Goal: Information Seeking & Learning: Learn about a topic

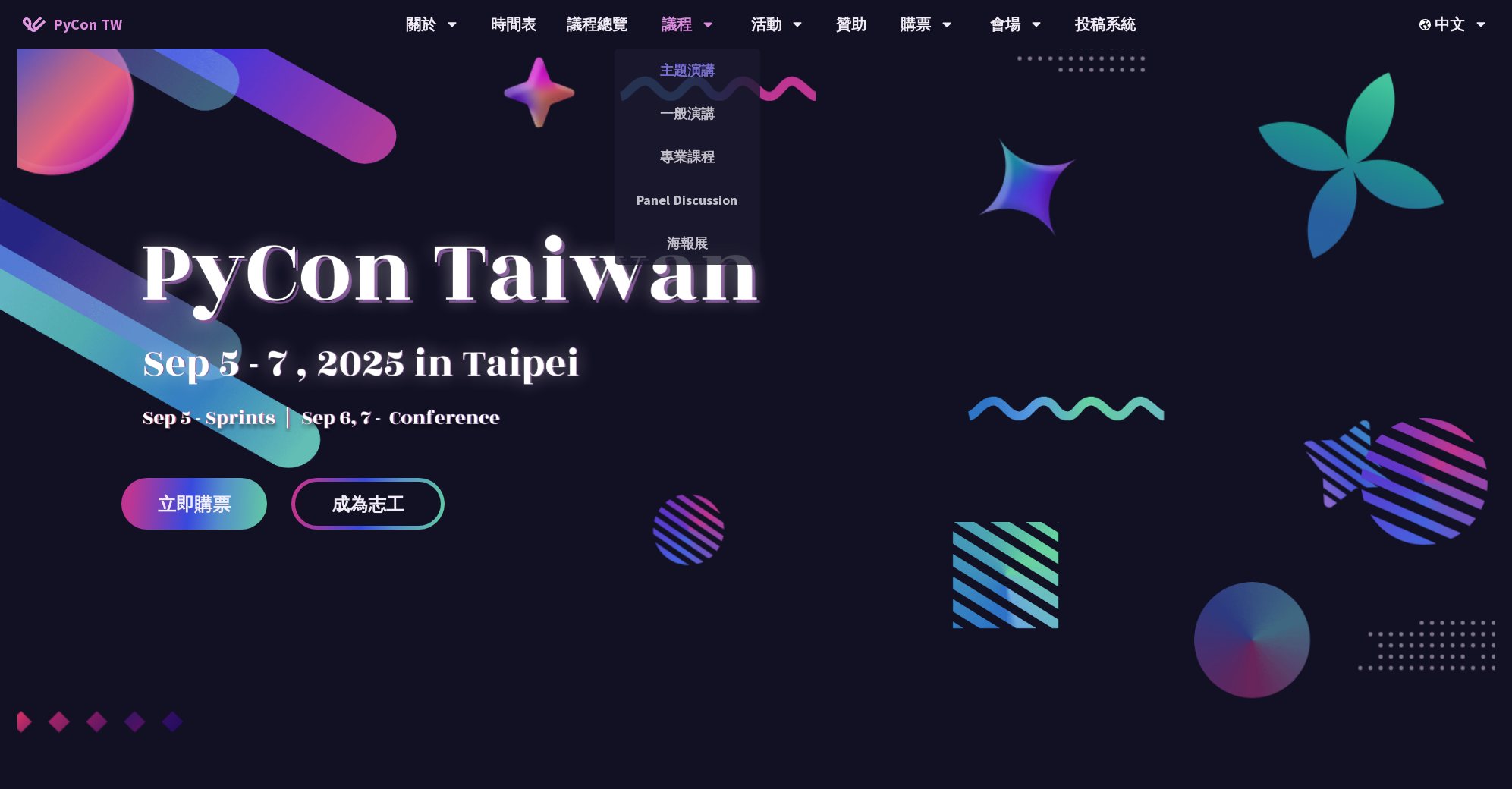
click at [676, 67] on link "主題演講" at bounding box center [687, 70] width 145 height 36
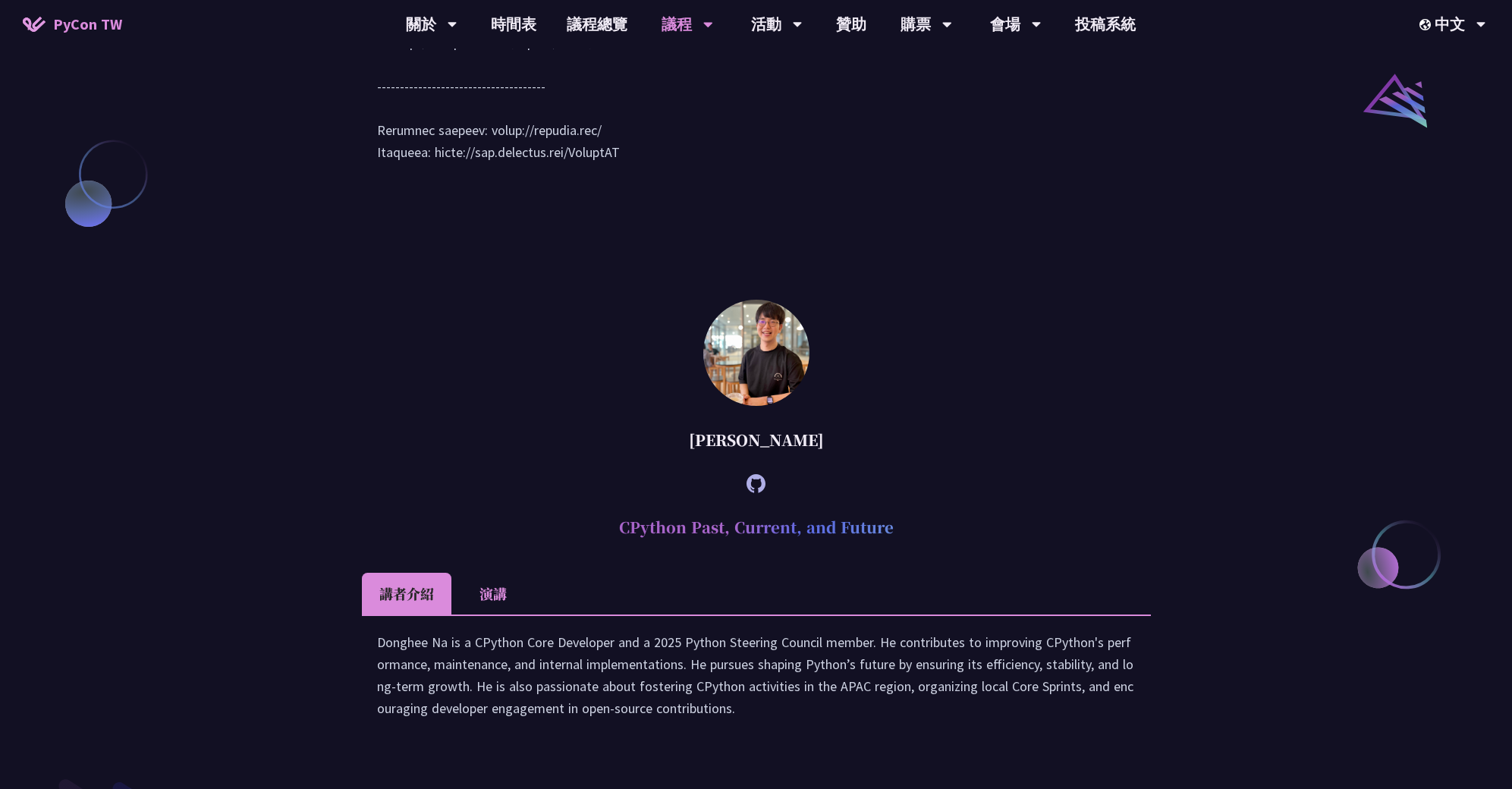
scroll to position [1592, 0]
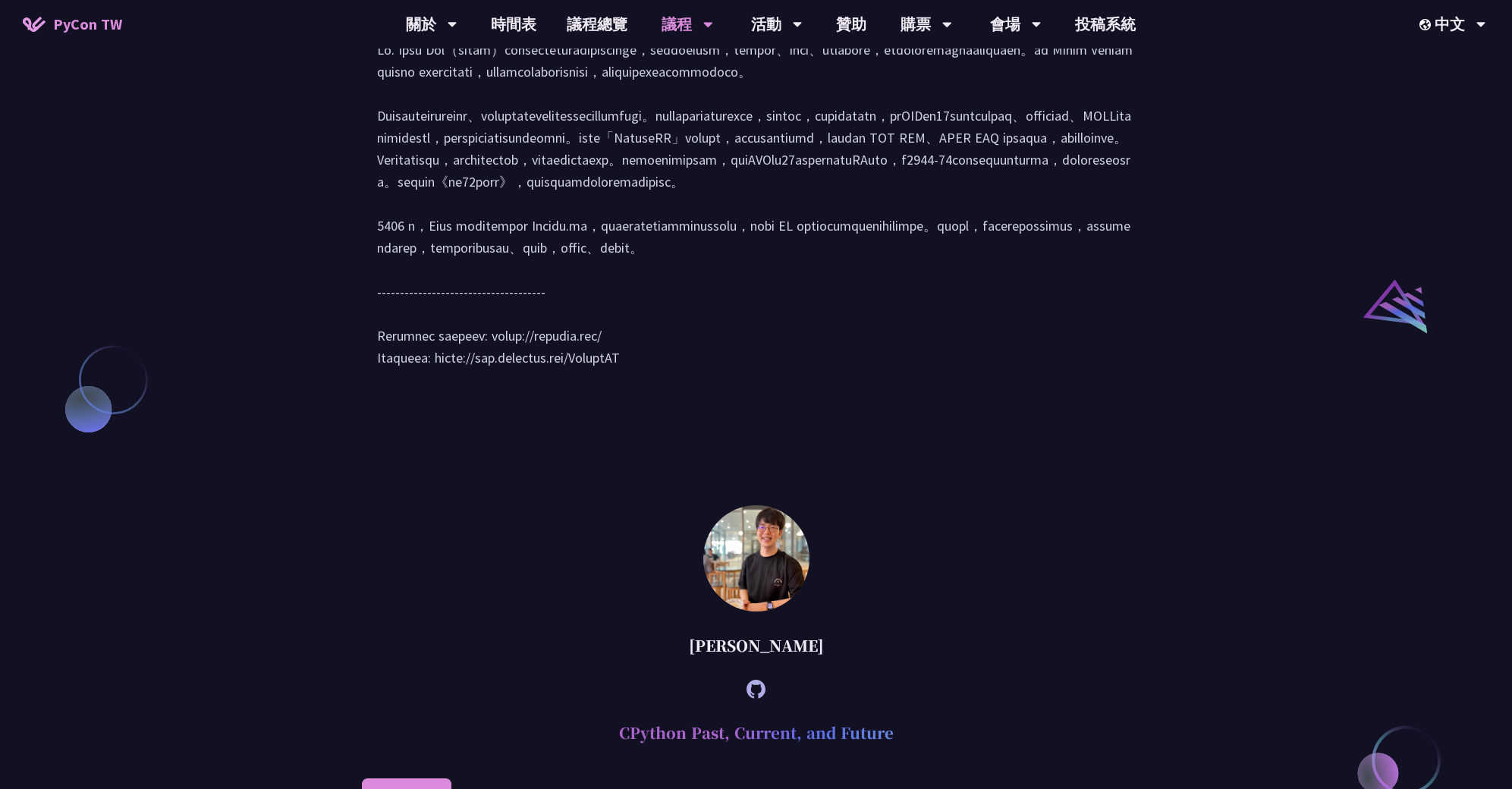
click at [1161, 330] on div "[PERSON_NAME] (tiangolo) Behind the scenes of FastAPI and friends for developer…" at bounding box center [756, 45] width 1512 height 2182
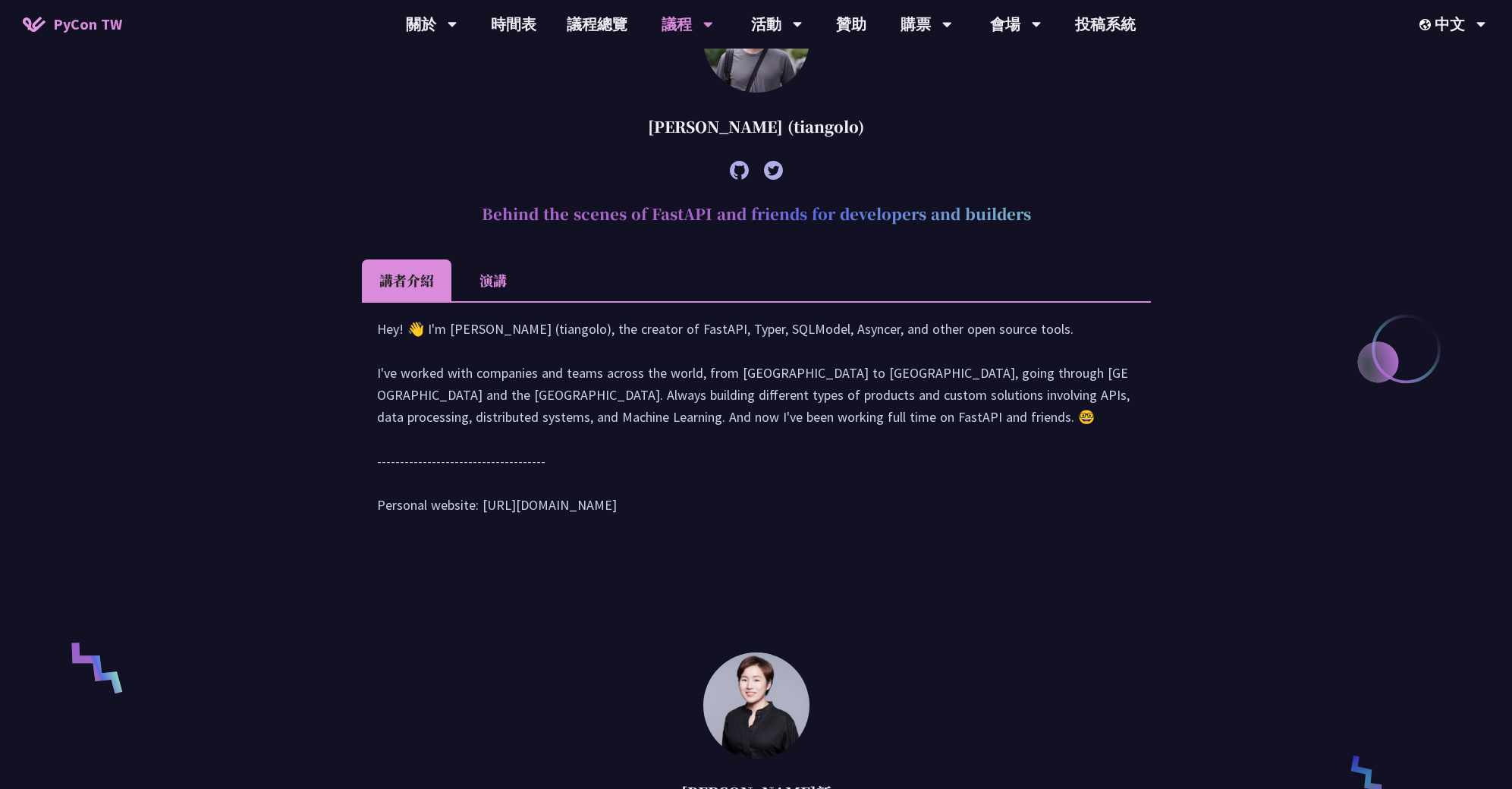
scroll to position [609, 0]
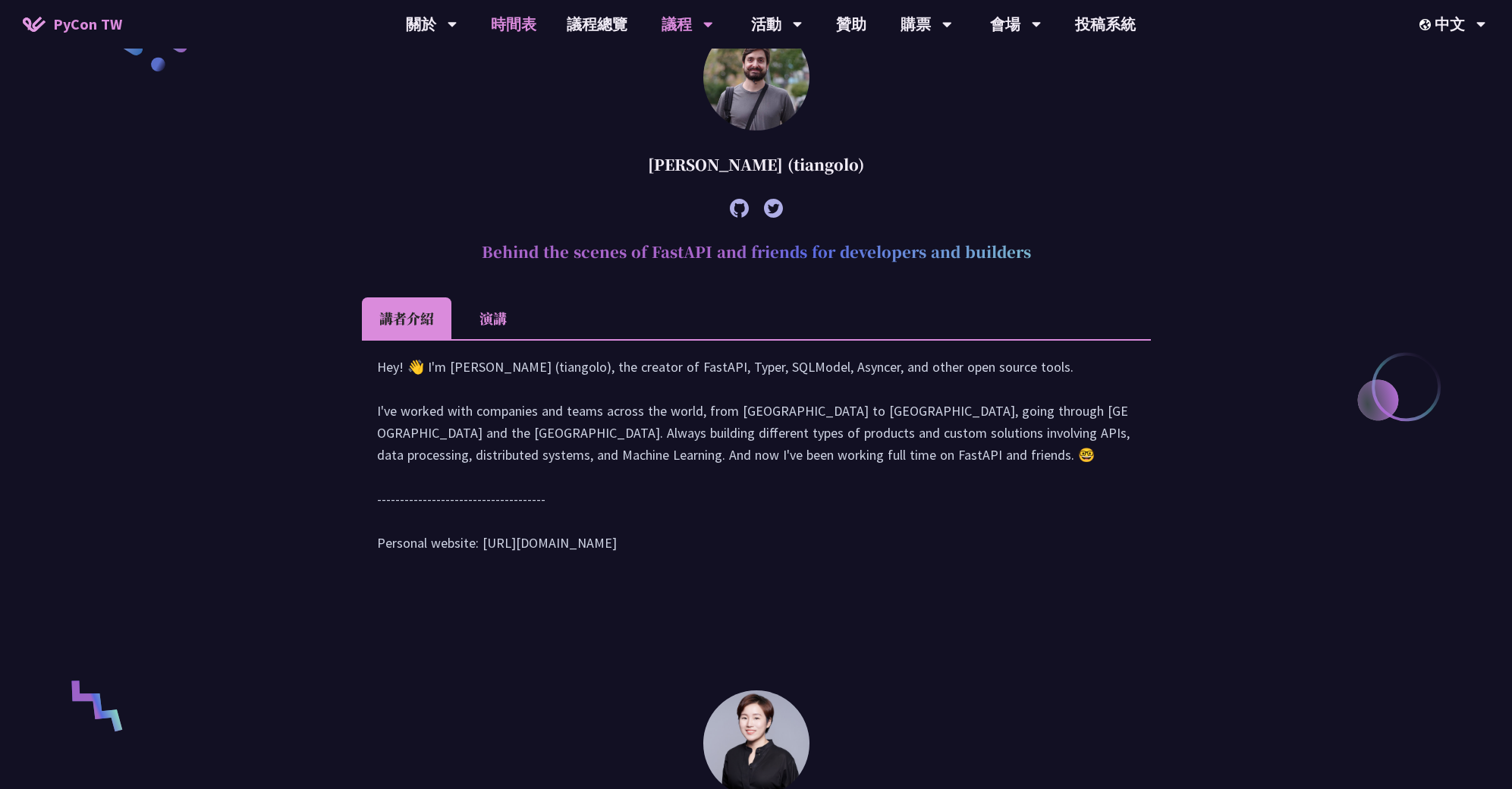
click at [527, 32] on link "時間表" at bounding box center [513, 24] width 76 height 49
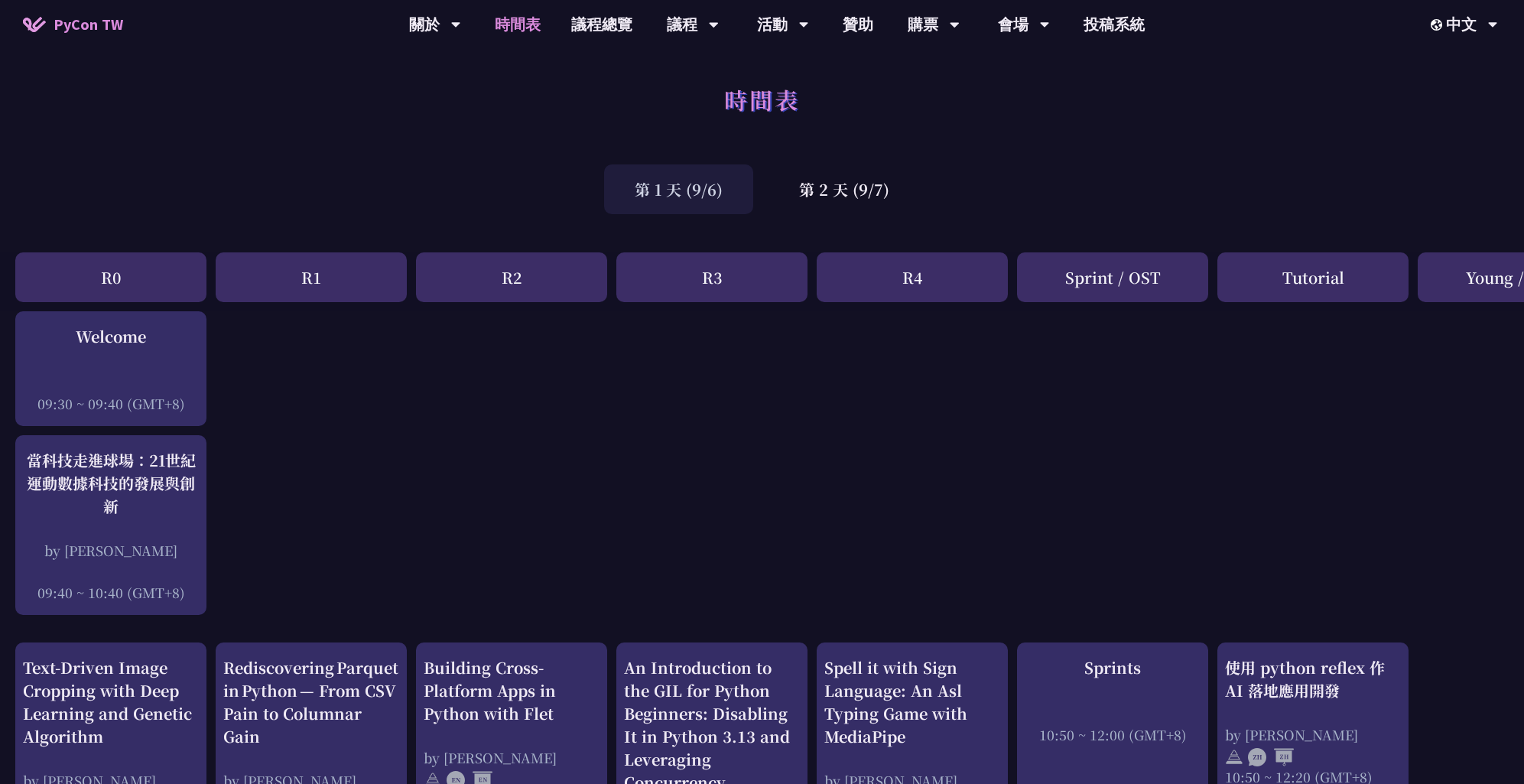
drag, startPoint x: 1140, startPoint y: 179, endPoint x: 1103, endPoint y: 189, distance: 38.3
click at [1140, 179] on div "第 1 天 (9/6) 第 2 天 (9/7)" at bounding box center [762, 189] width 1524 height 65
click at [824, 194] on div "第 2 天 (9/7)" at bounding box center [844, 189] width 151 height 50
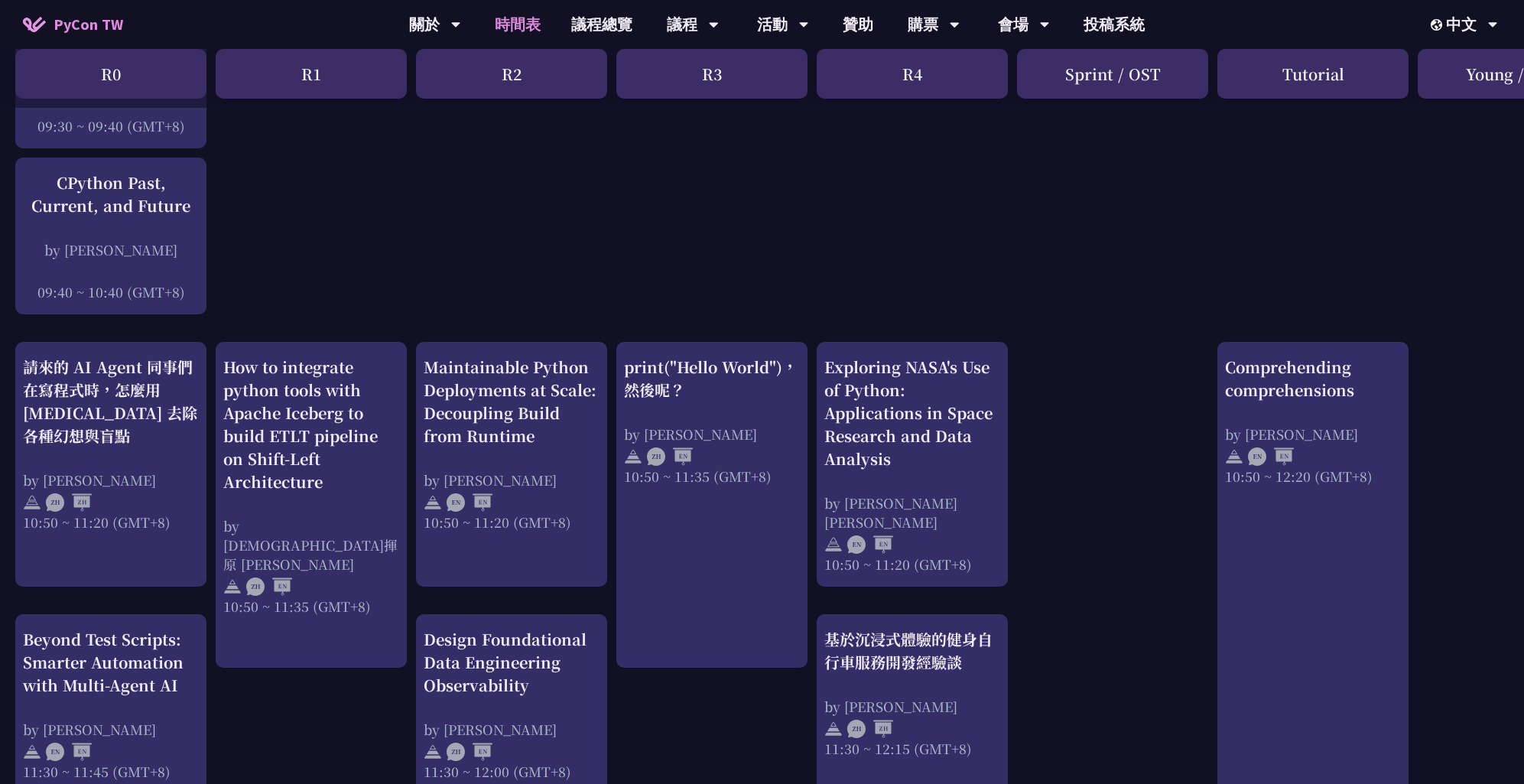
scroll to position [461, 0]
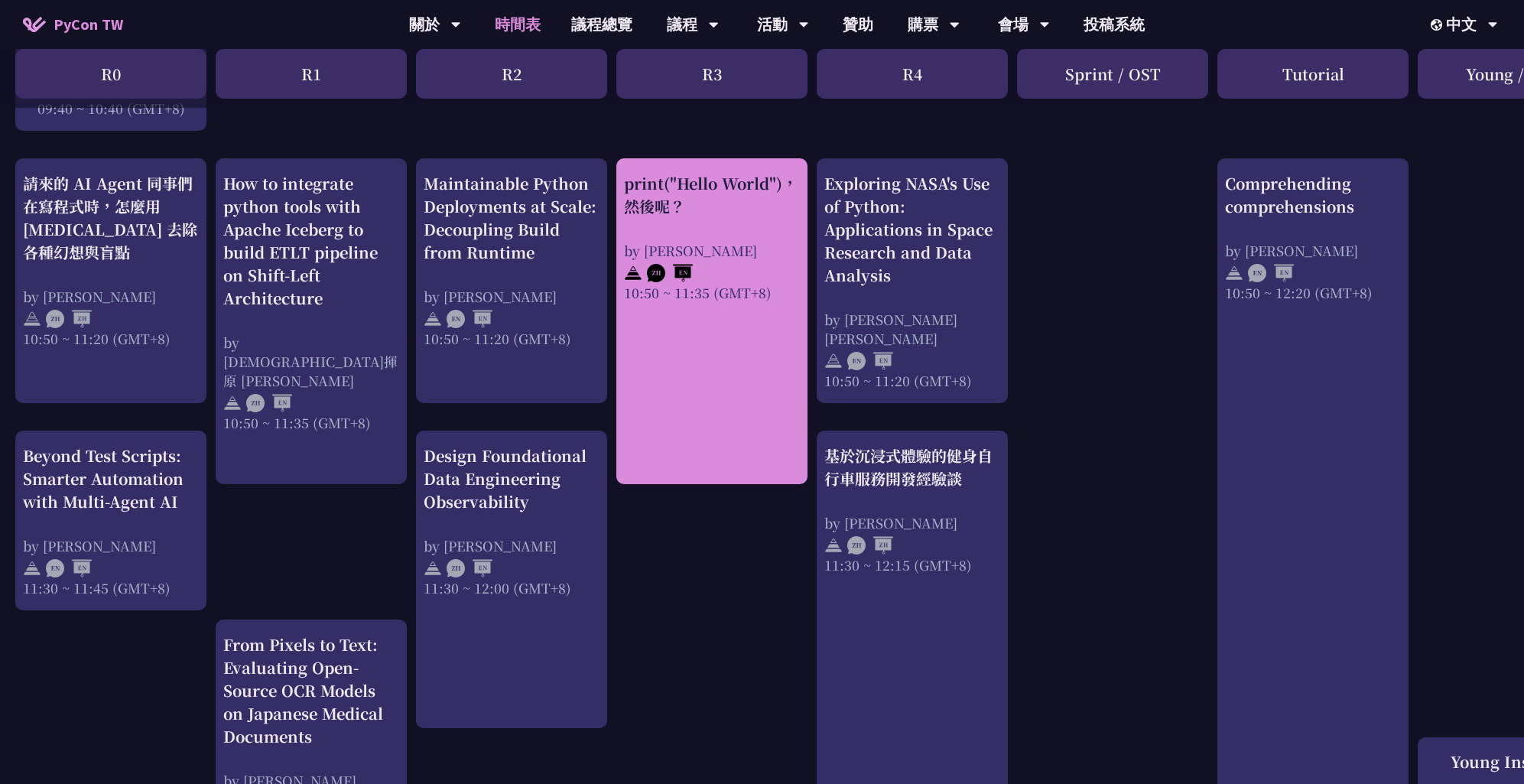
click at [739, 247] on div "by [PERSON_NAME]" at bounding box center [712, 251] width 176 height 19
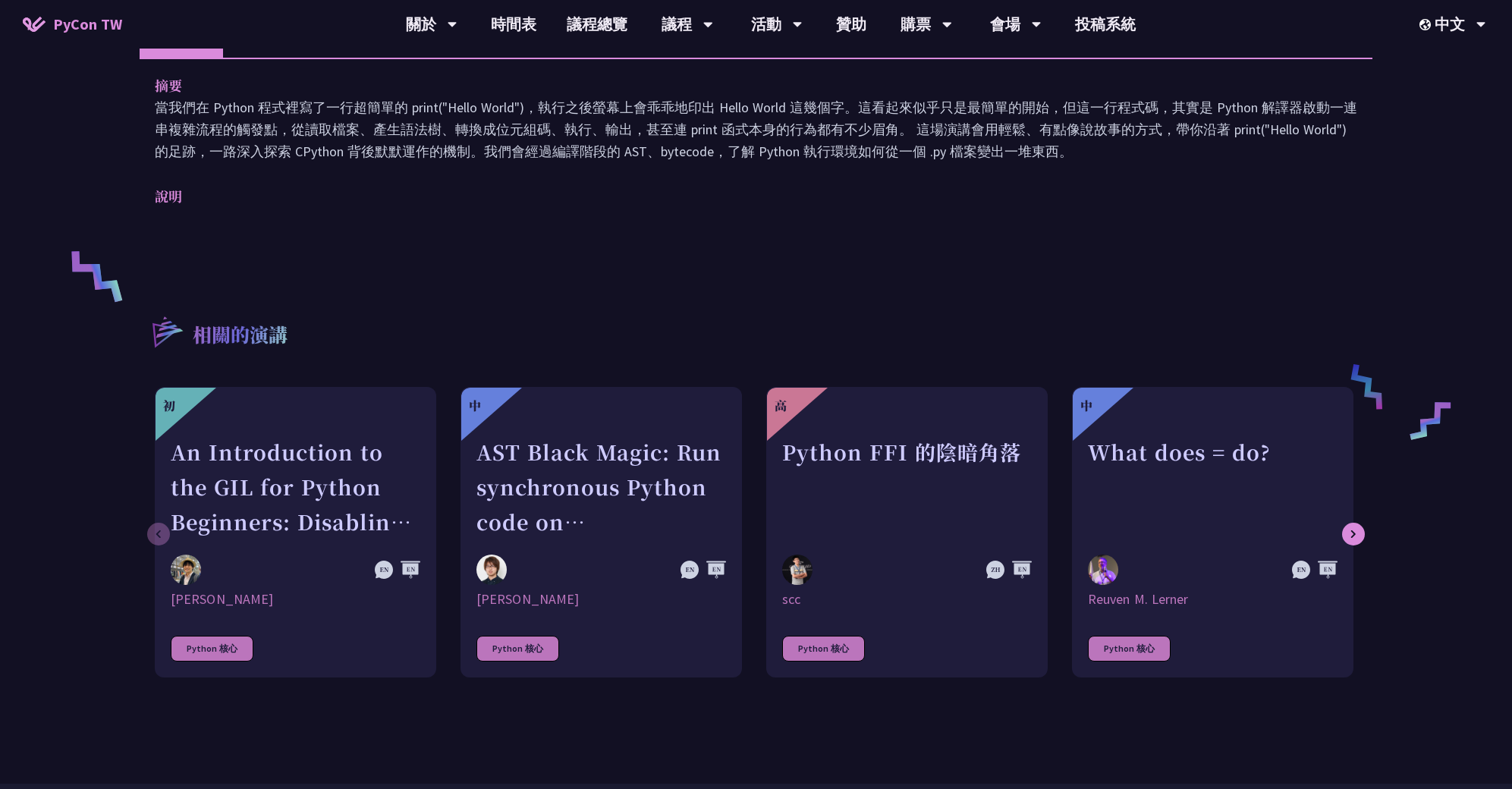
scroll to position [277, 0]
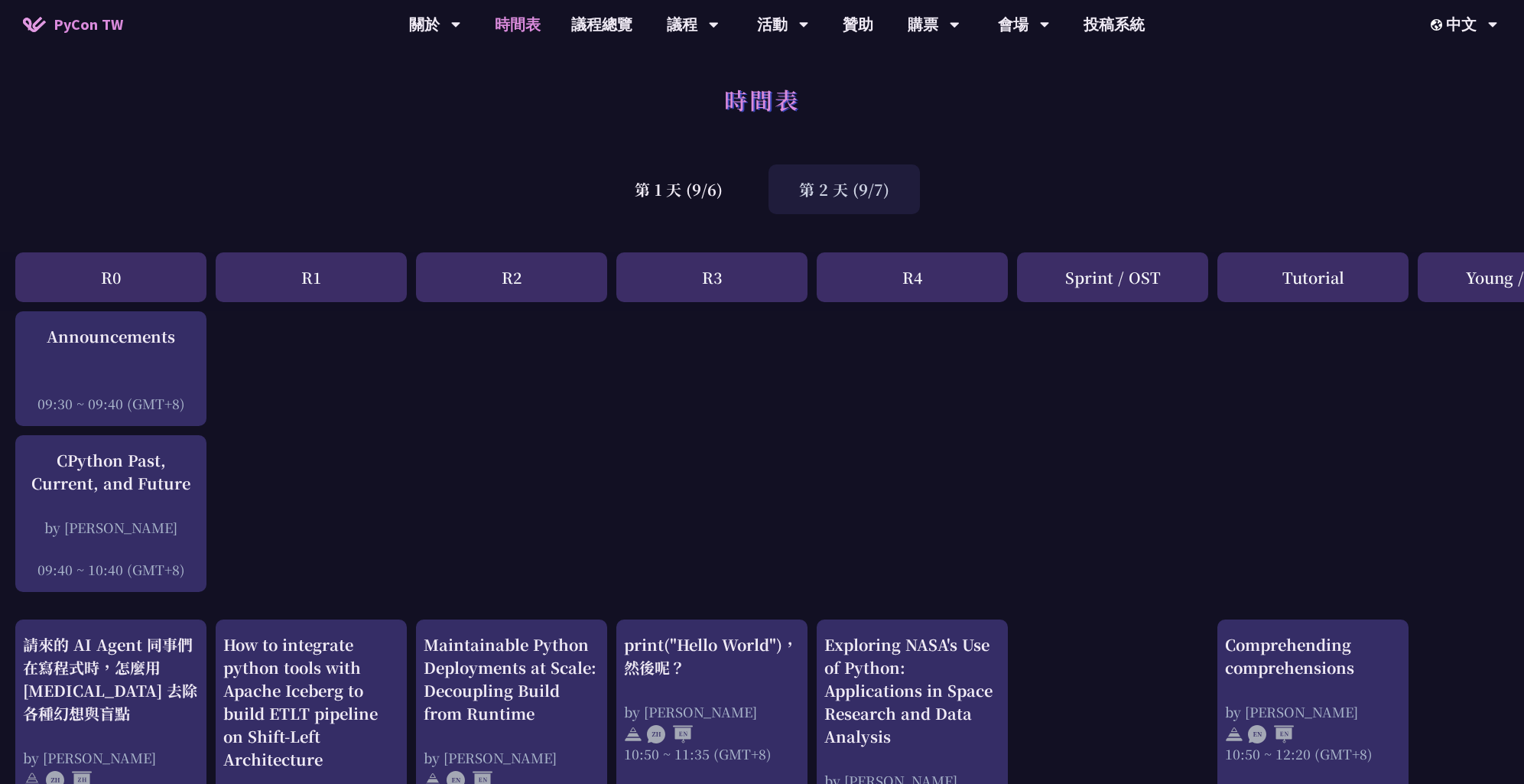
click at [111, 19] on span "PyCon TW" at bounding box center [89, 25] width 70 height 23
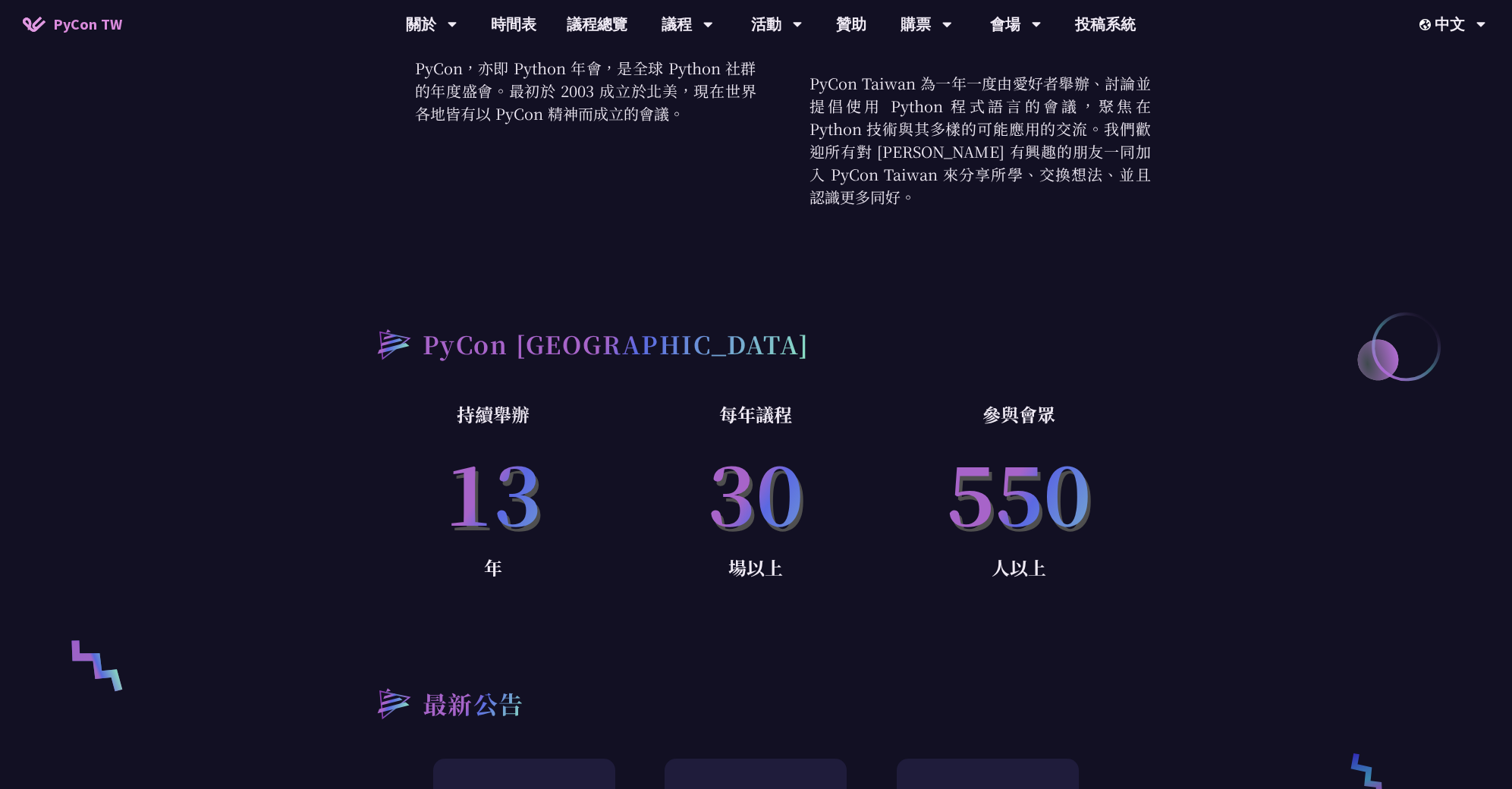
scroll to position [621, 0]
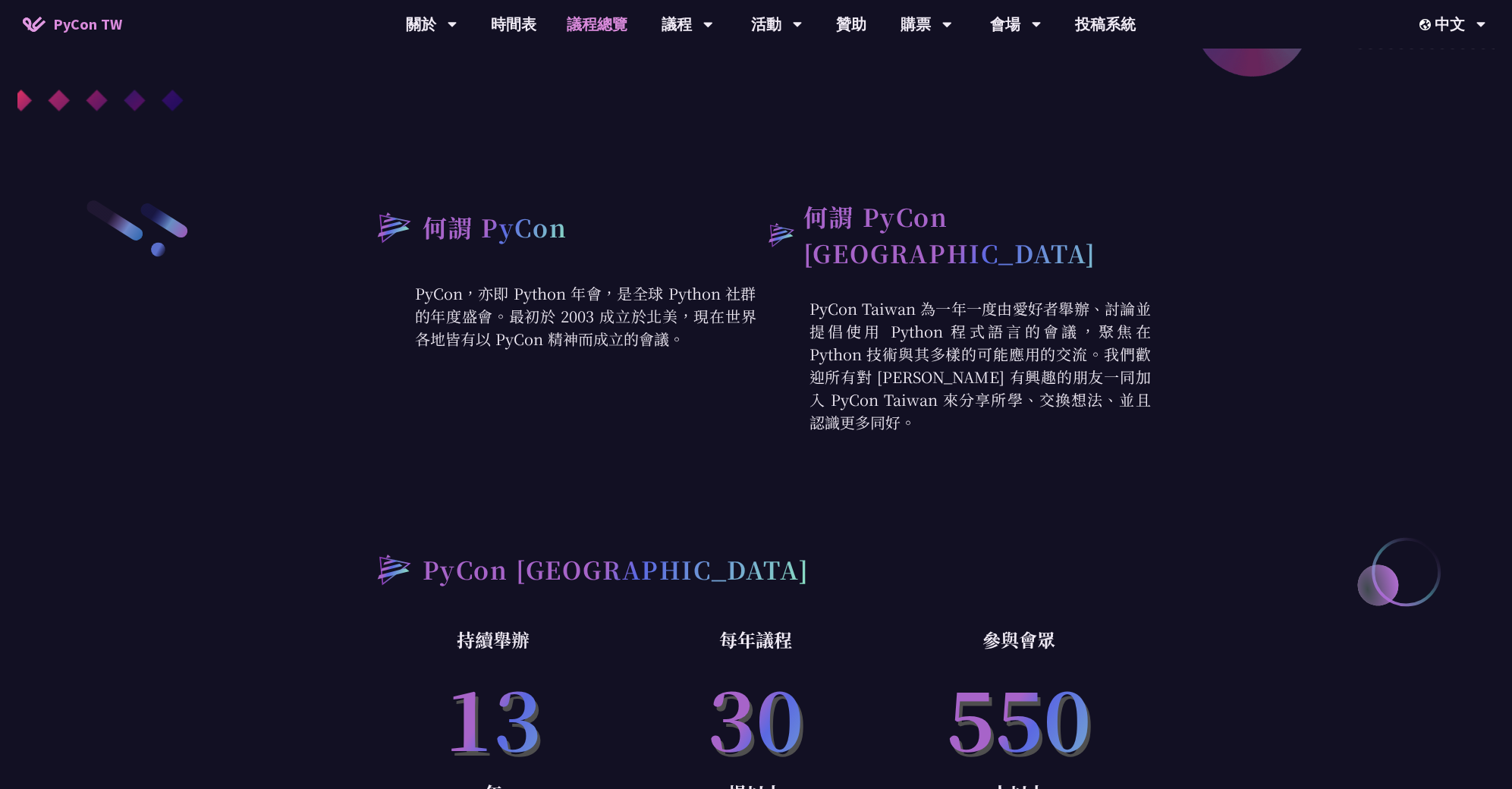
click at [564, 25] on link "議程總覽" at bounding box center [597, 24] width 91 height 49
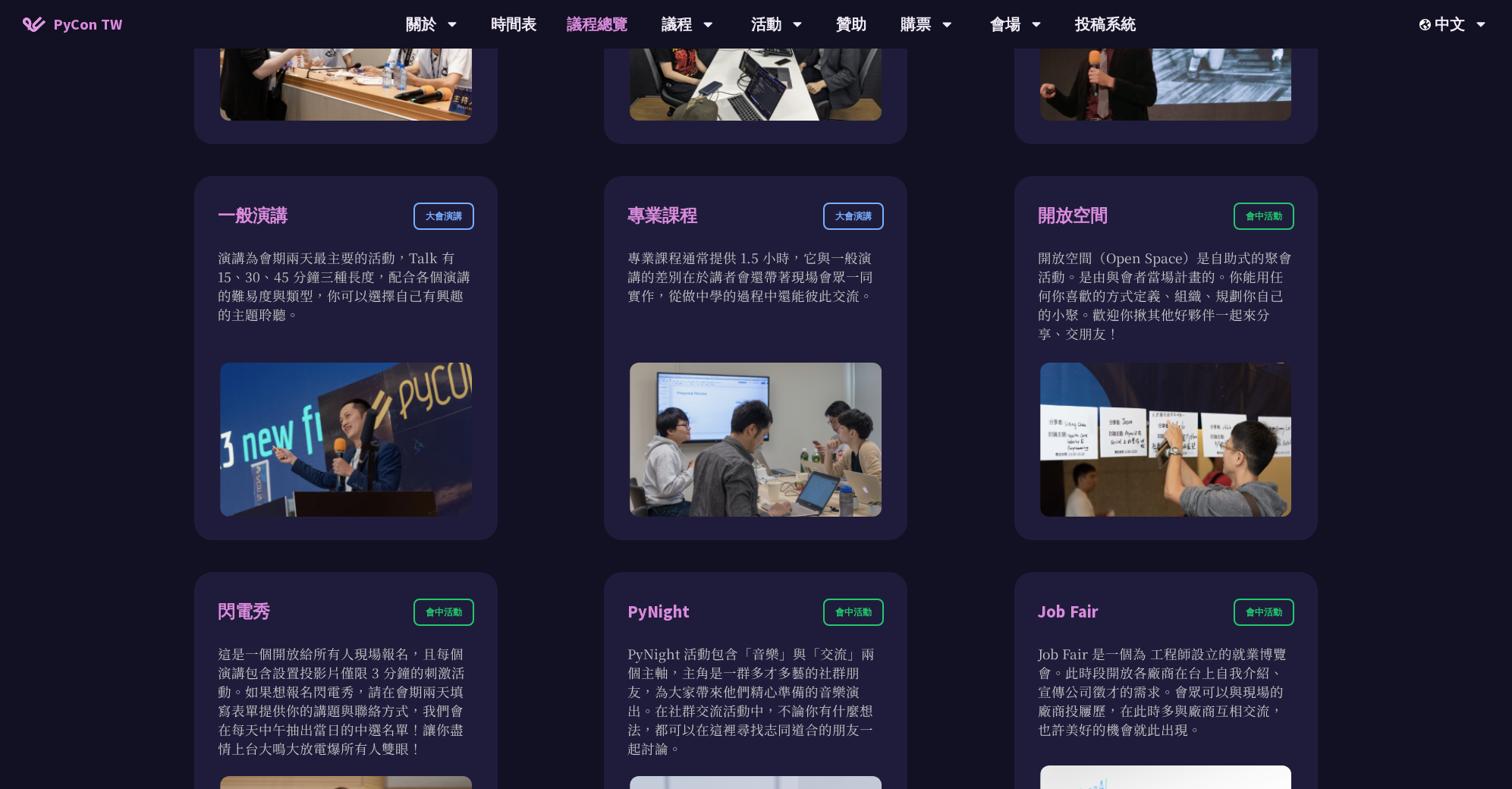
scroll to position [659, 0]
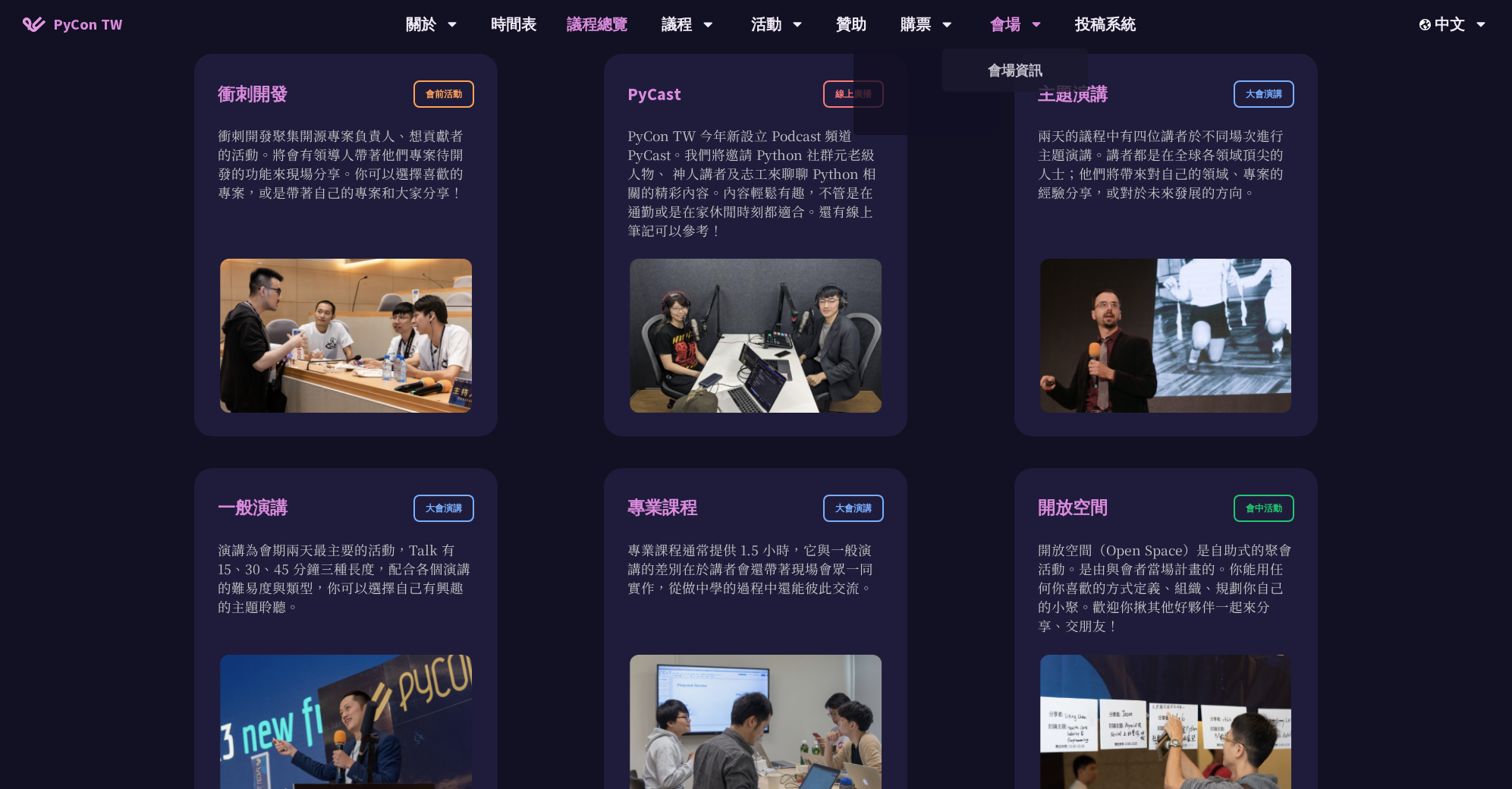
click at [457, 24] on div "會場" at bounding box center [431, 24] width 52 height 49
click at [1025, 64] on link "會場資訊" at bounding box center [1015, 70] width 145 height 36
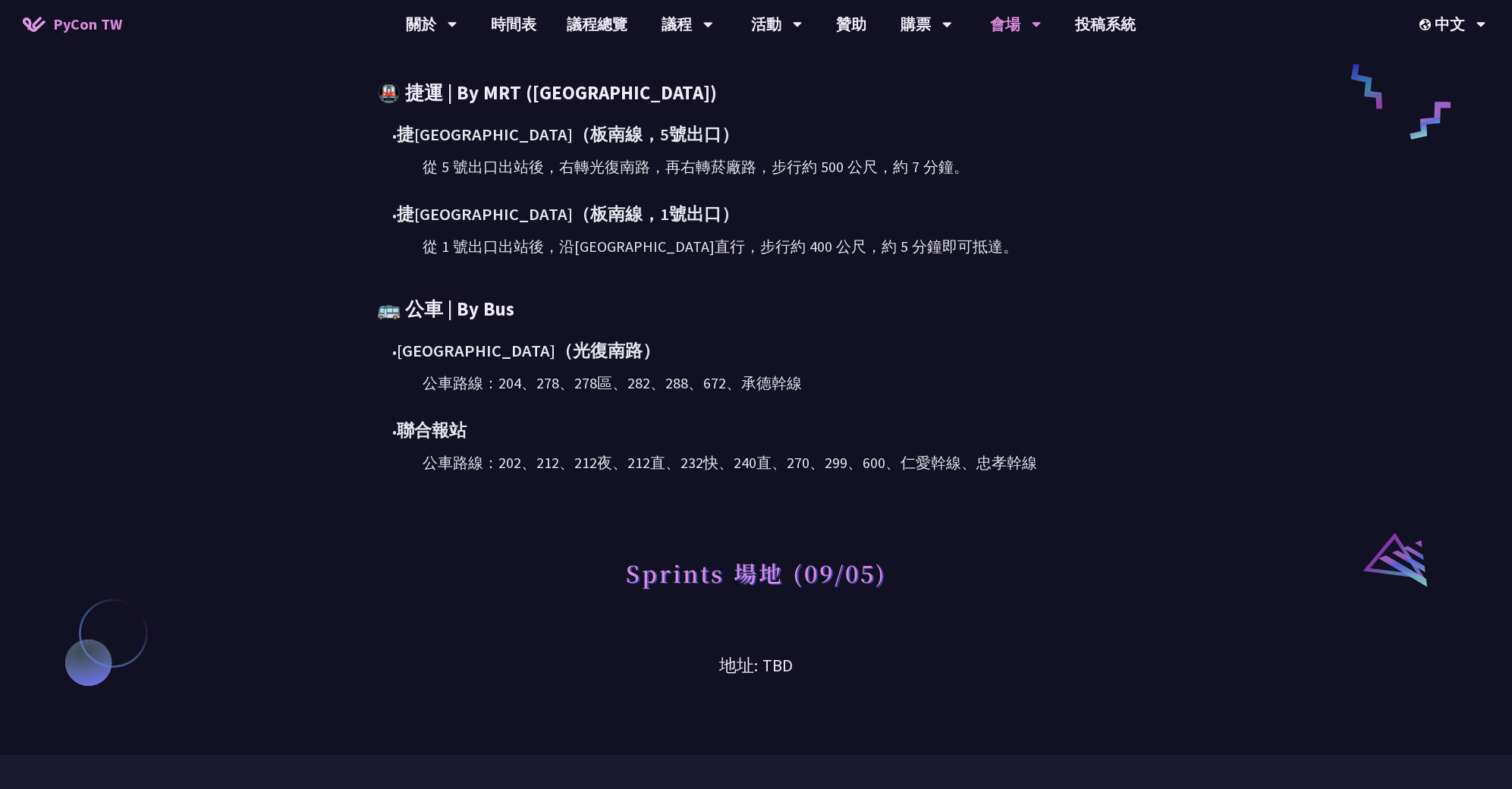
scroll to position [1161, 0]
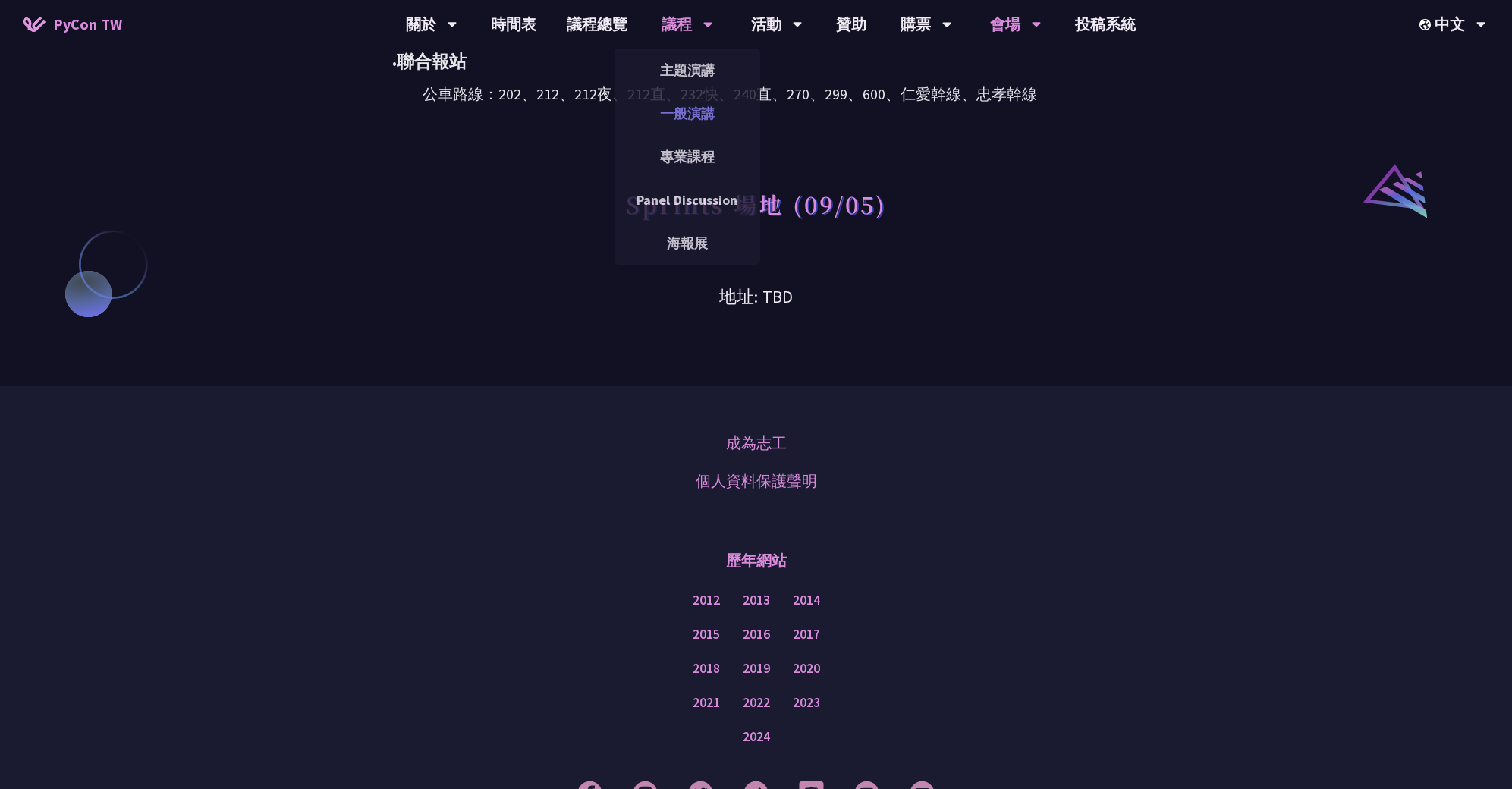
click at [700, 108] on link "一般演講" at bounding box center [687, 114] width 145 height 36
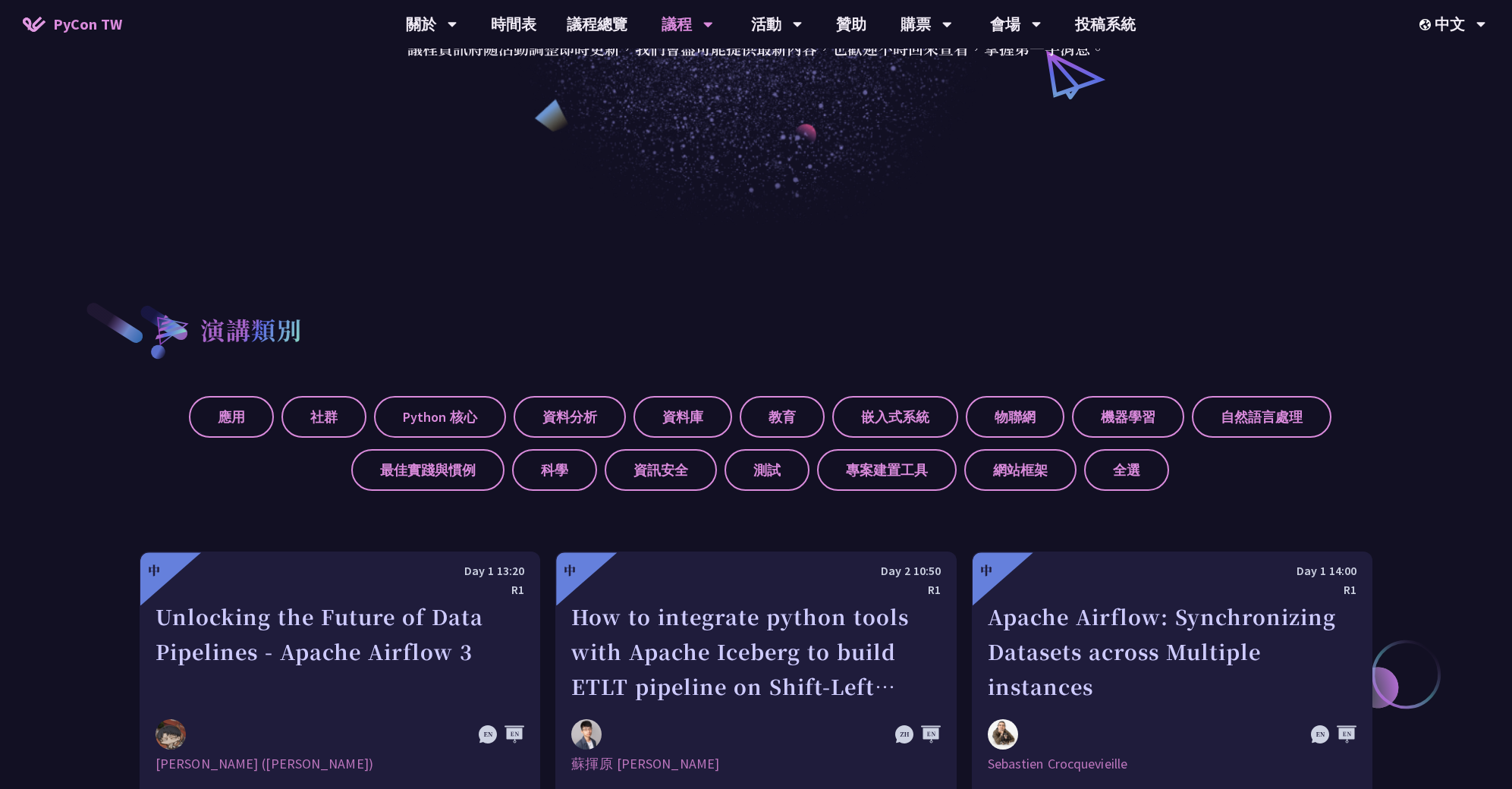
scroll to position [287, 0]
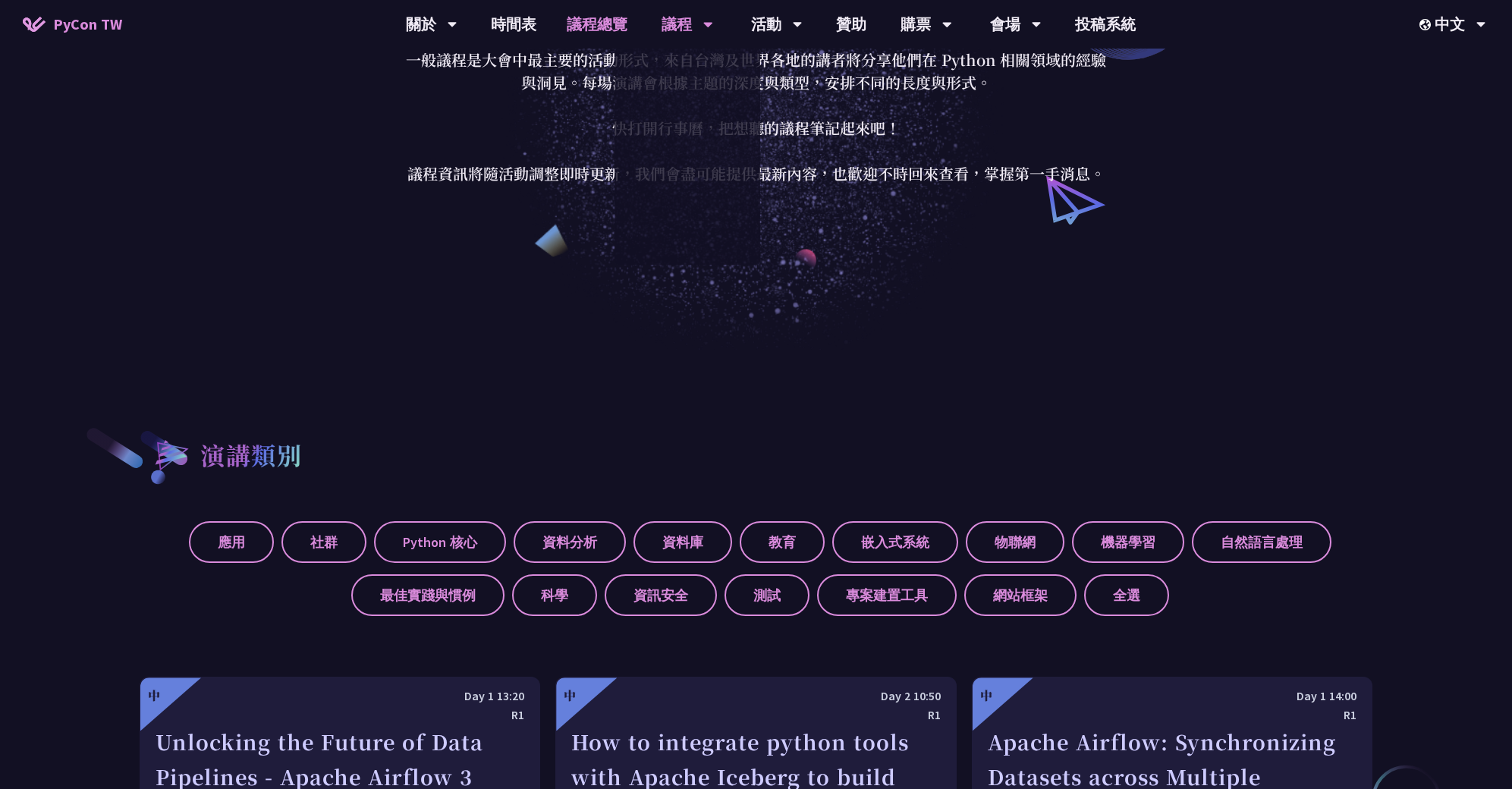
click at [623, 25] on link "議程總覽" at bounding box center [597, 24] width 91 height 49
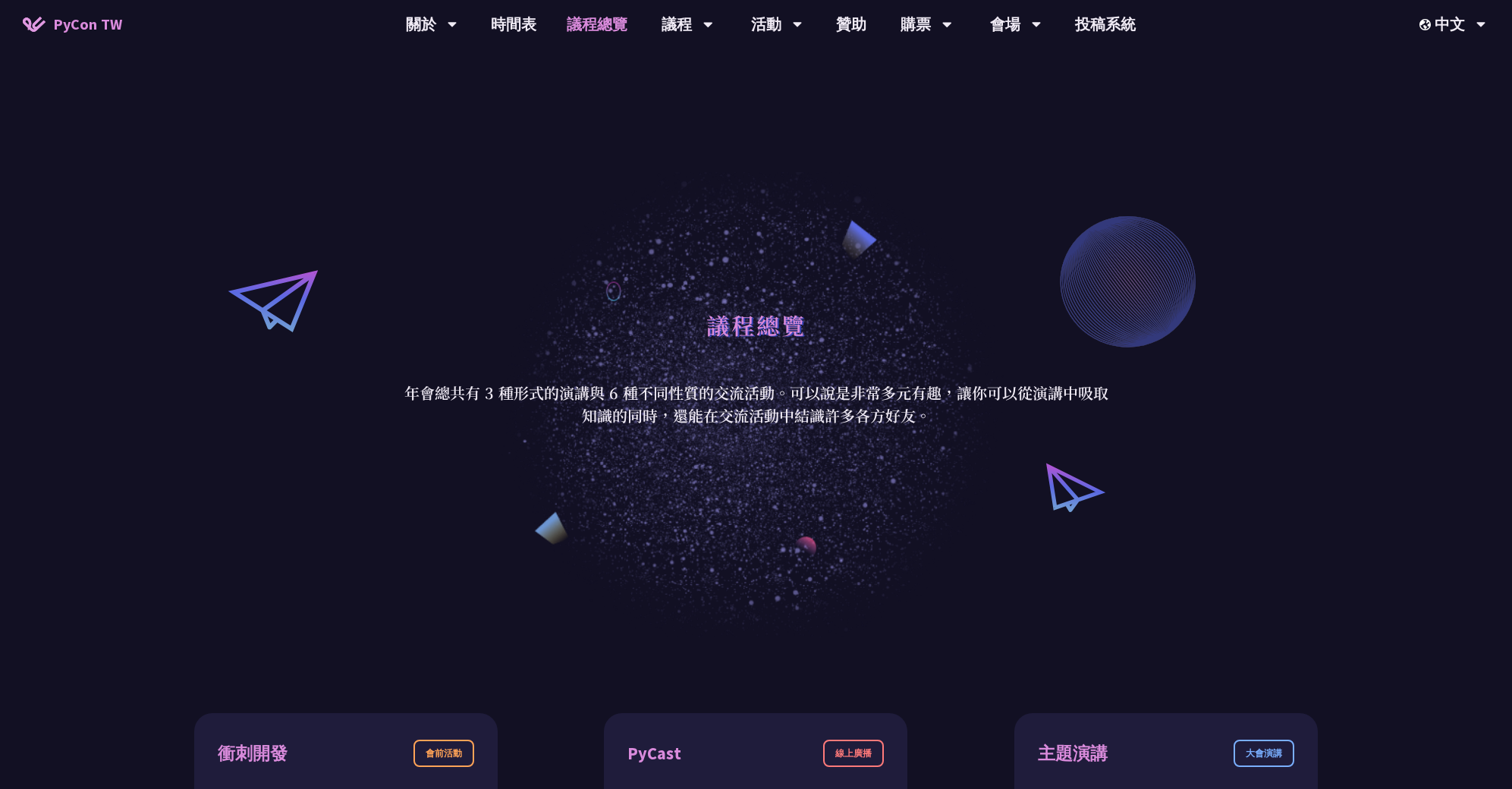
click at [615, 23] on link "議程總覽" at bounding box center [597, 24] width 91 height 49
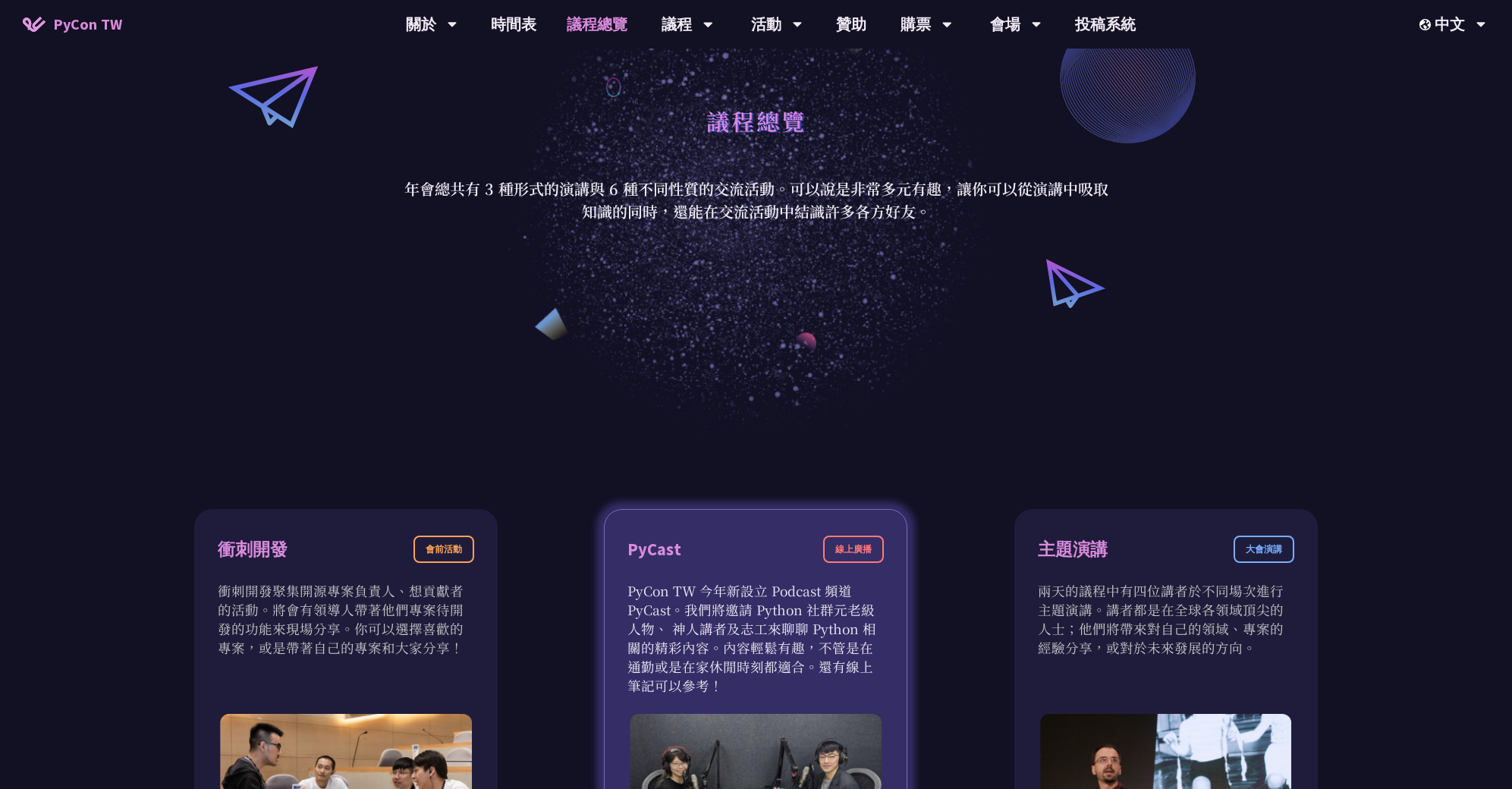
scroll to position [643, 0]
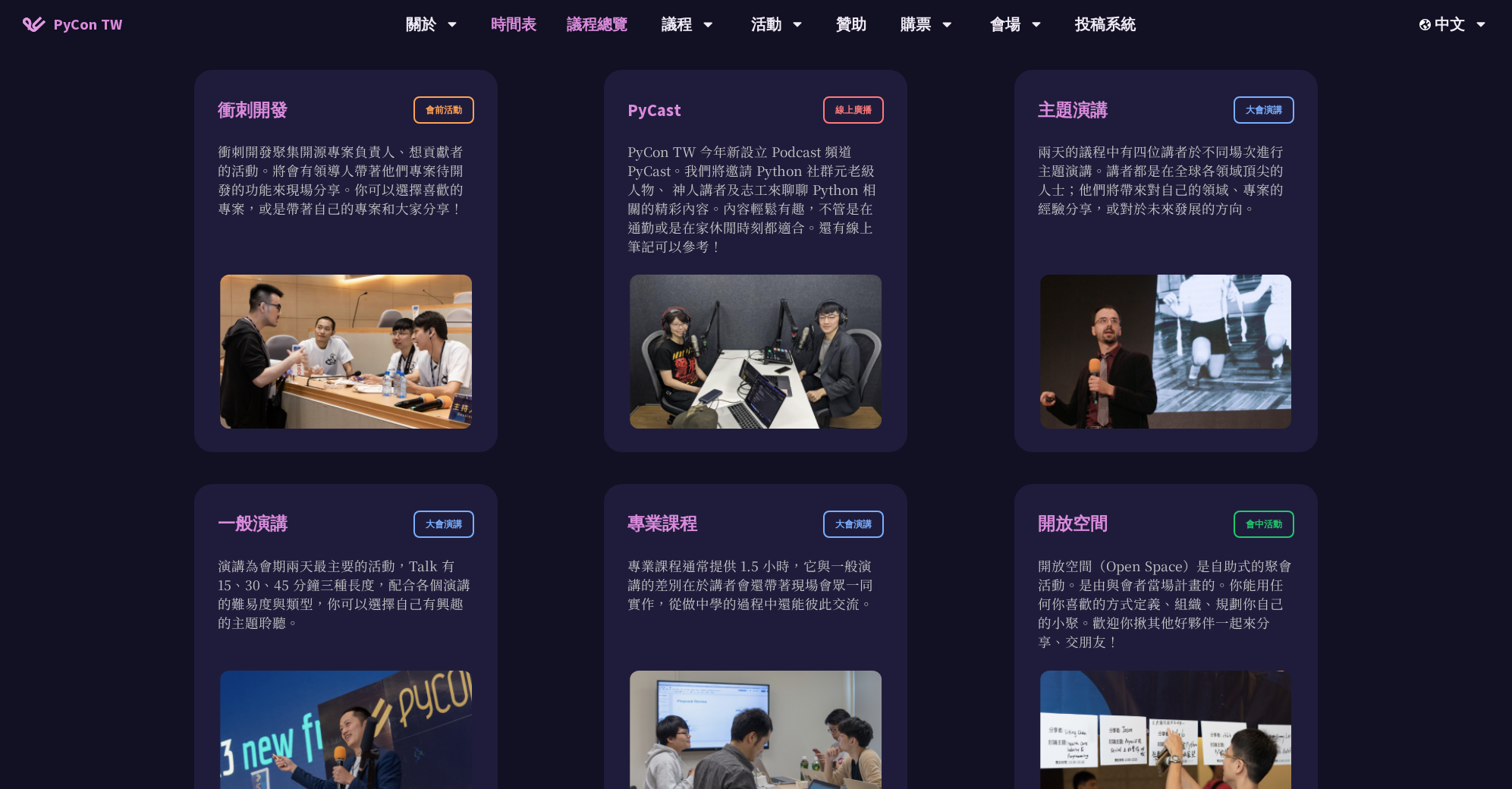
click at [526, 26] on link "時間表" at bounding box center [513, 24] width 76 height 49
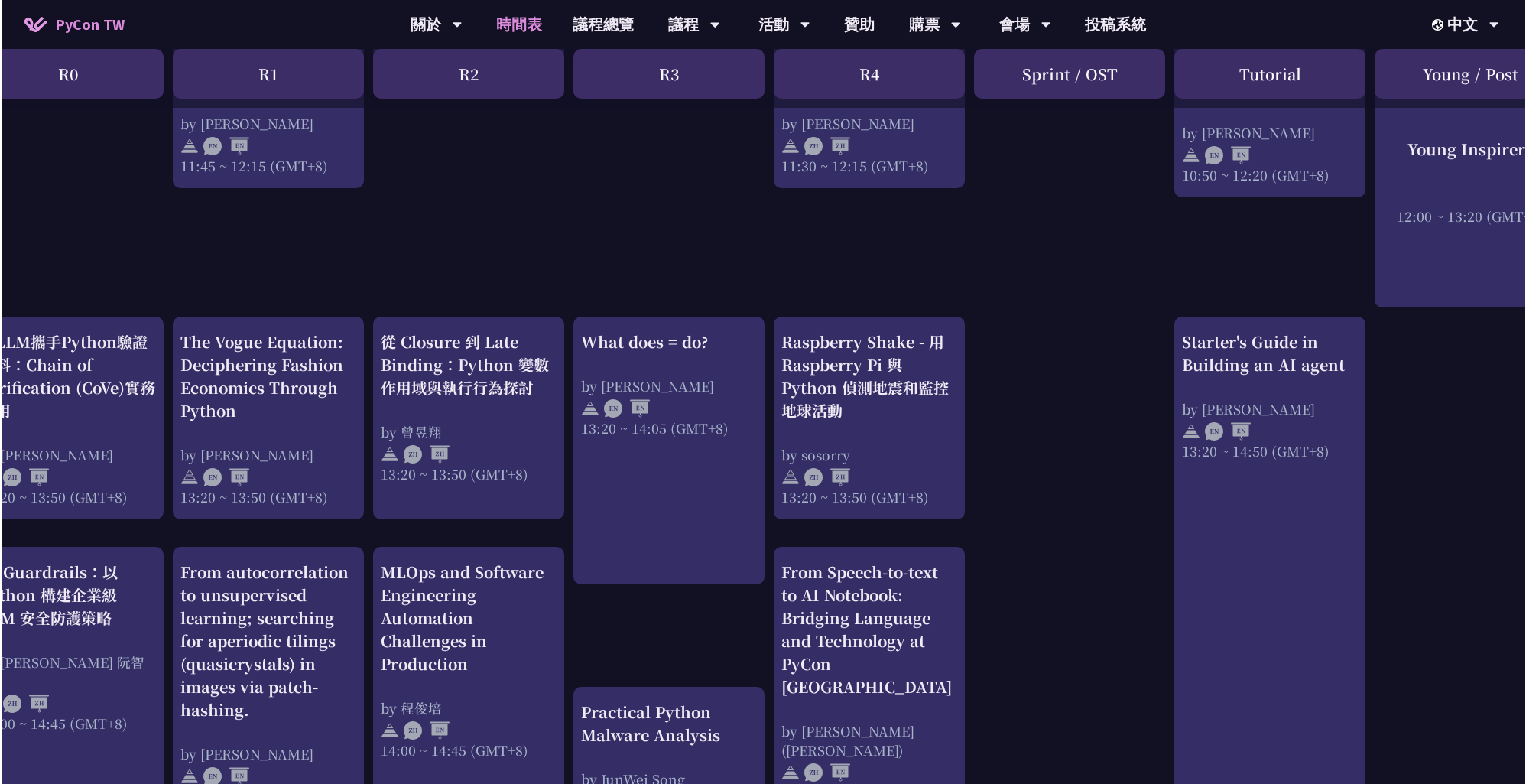
scroll to position [1118, 0]
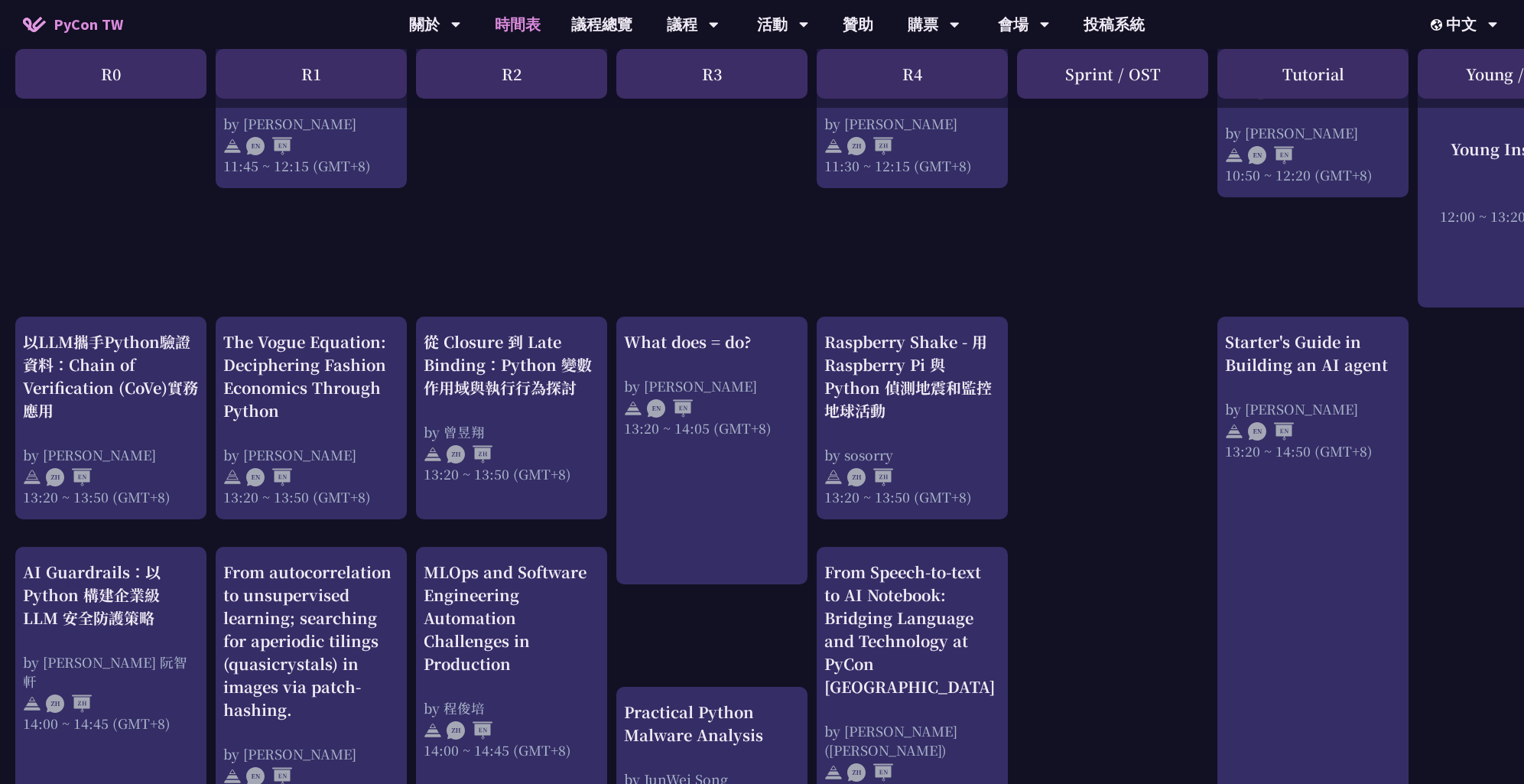
drag, startPoint x: 1155, startPoint y: 781, endPoint x: 1180, endPoint y: 783, distance: 25.1
click at [1179, 783] on div "print("Hello World")，然後呢？ by [PERSON_NAME] 10:50 ~ 11:35 (GMT+8) What does = do…" at bounding box center [812, 353] width 1624 height 2319
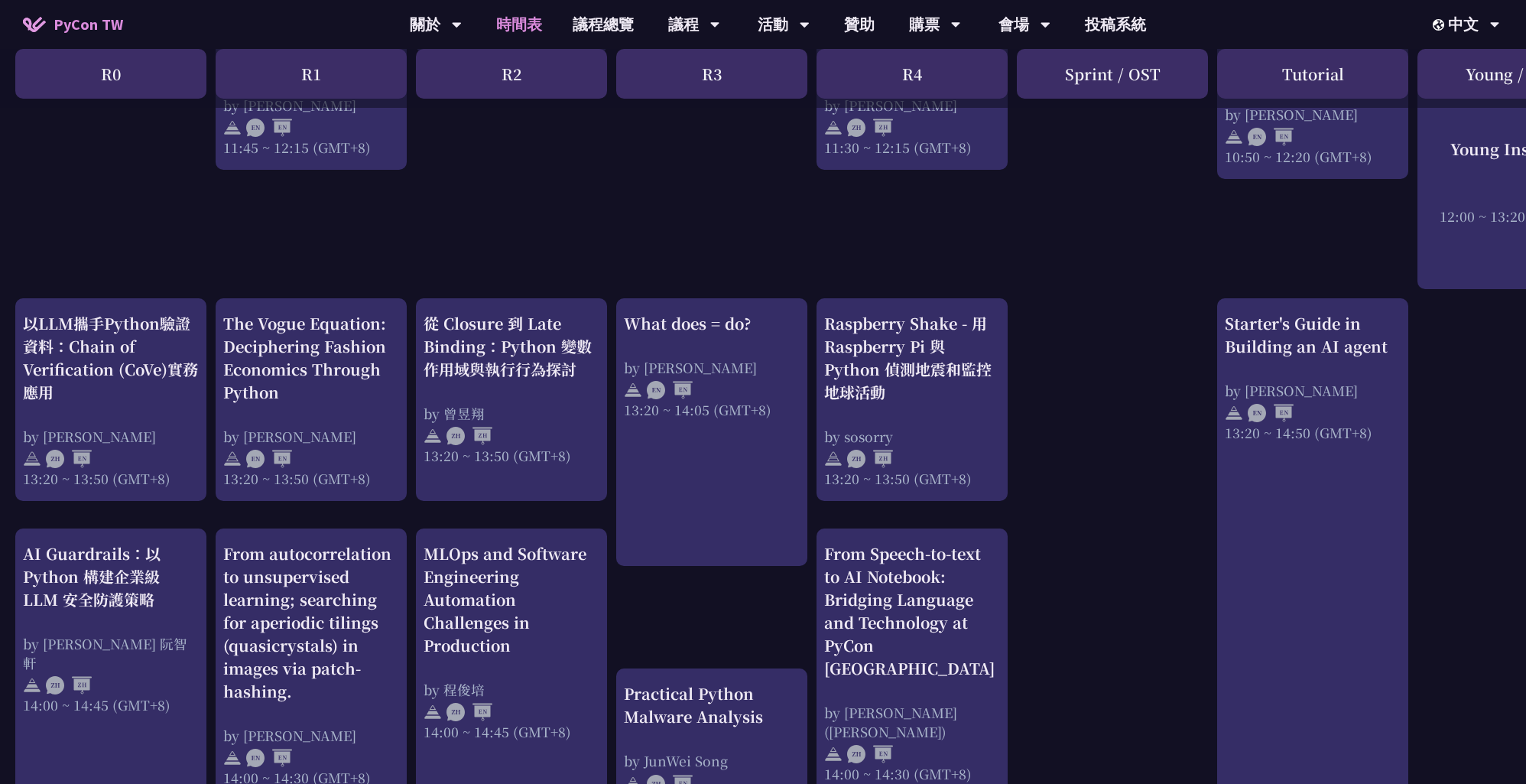
scroll to position [1582, 0]
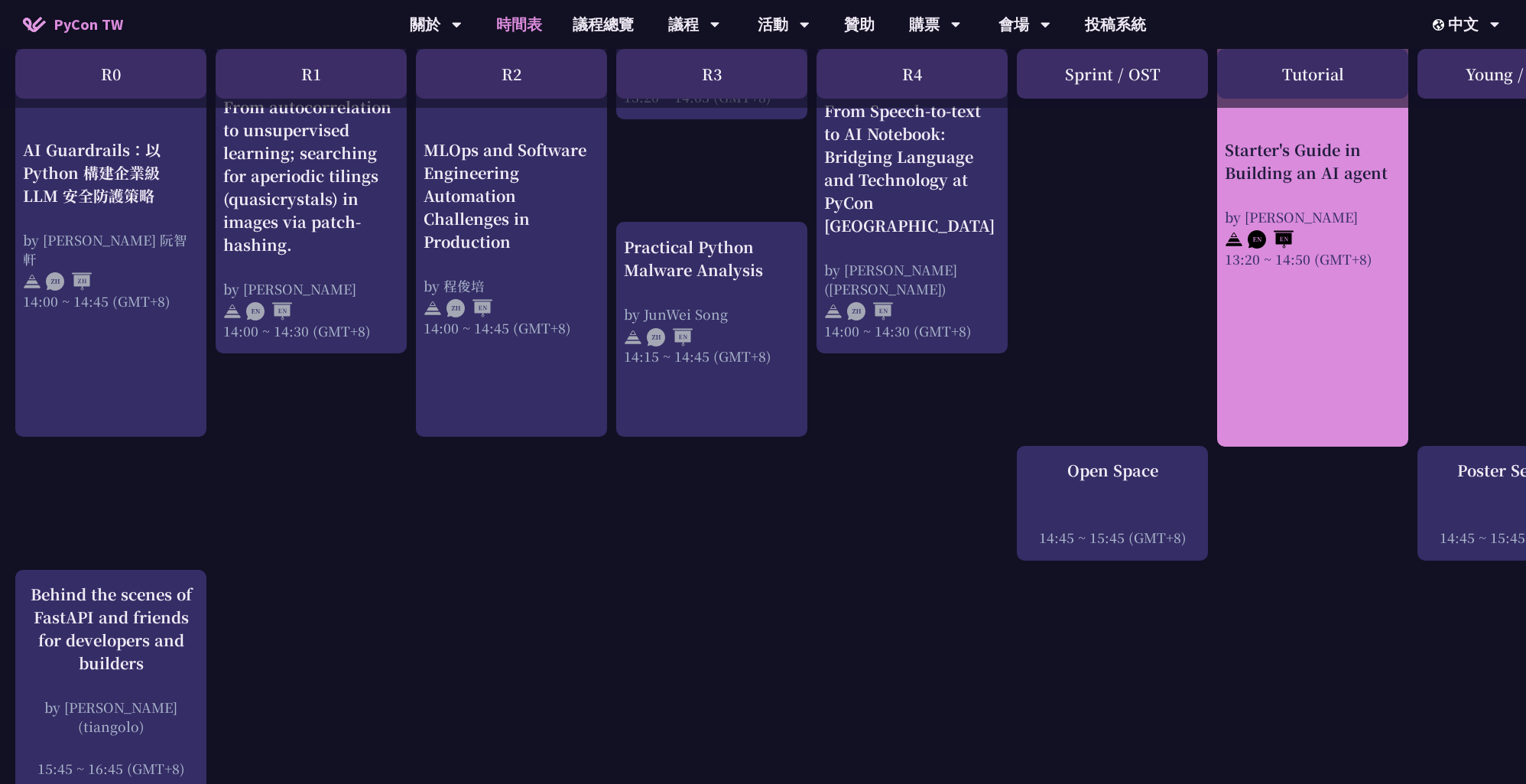
click at [1358, 164] on div "Starter's Guide in Building an AI agent" at bounding box center [1313, 160] width 176 height 45
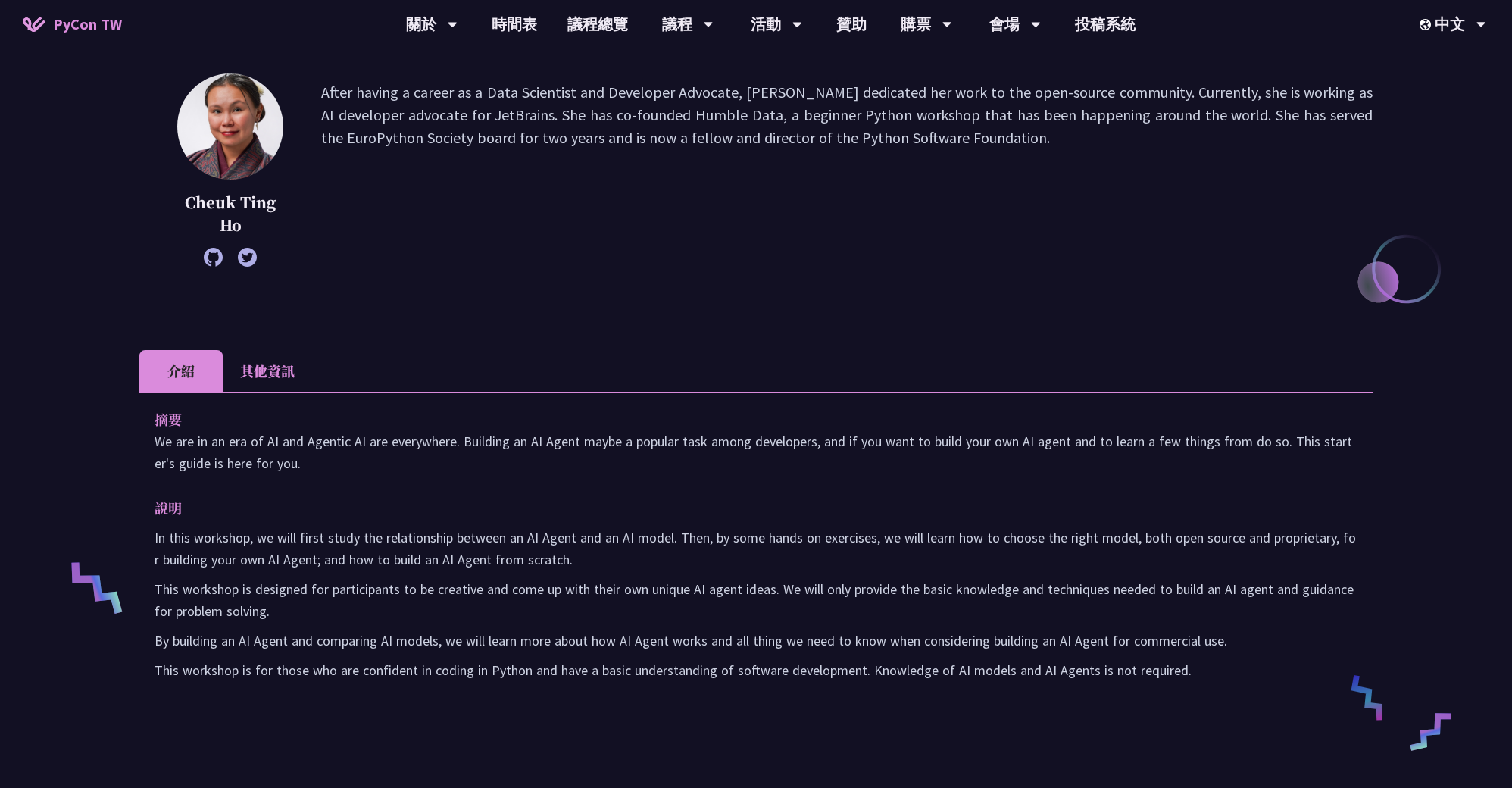
scroll to position [444, 0]
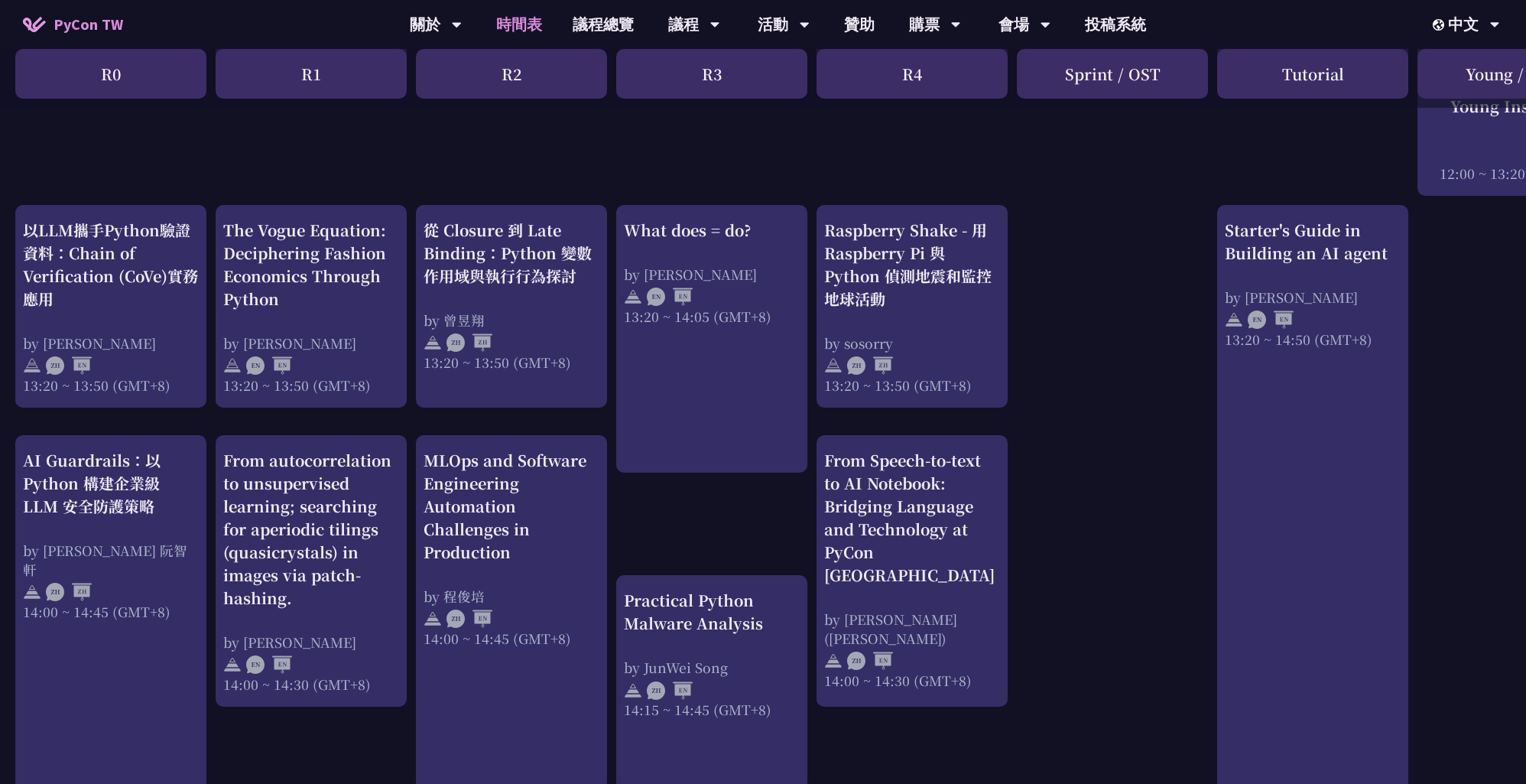
scroll to position [1130, 0]
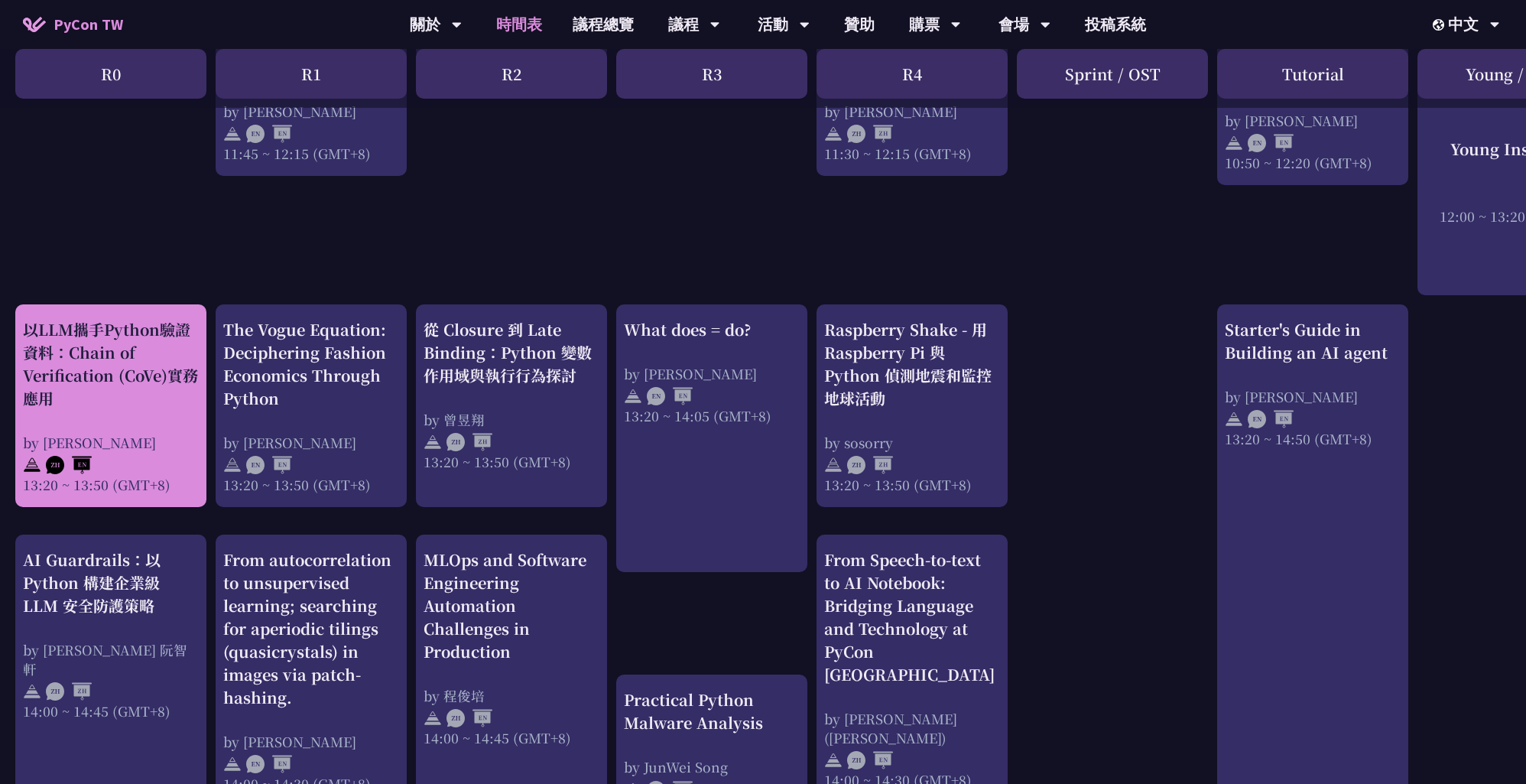
click at [173, 384] on div "以LLM攜手Python驗證資料：Chain of Verification (CoVe)實務應用" at bounding box center [111, 363] width 176 height 92
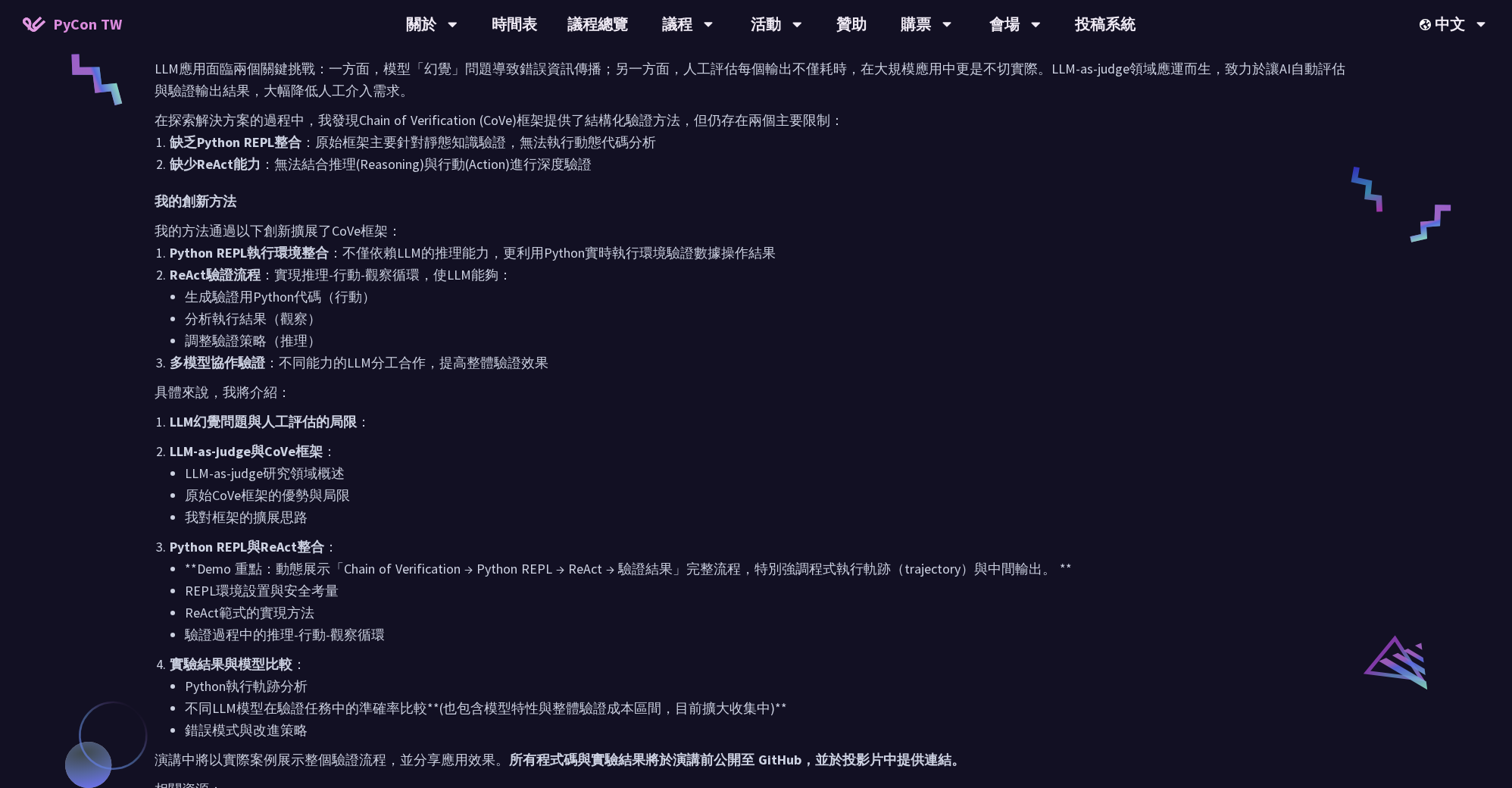
scroll to position [627, 0]
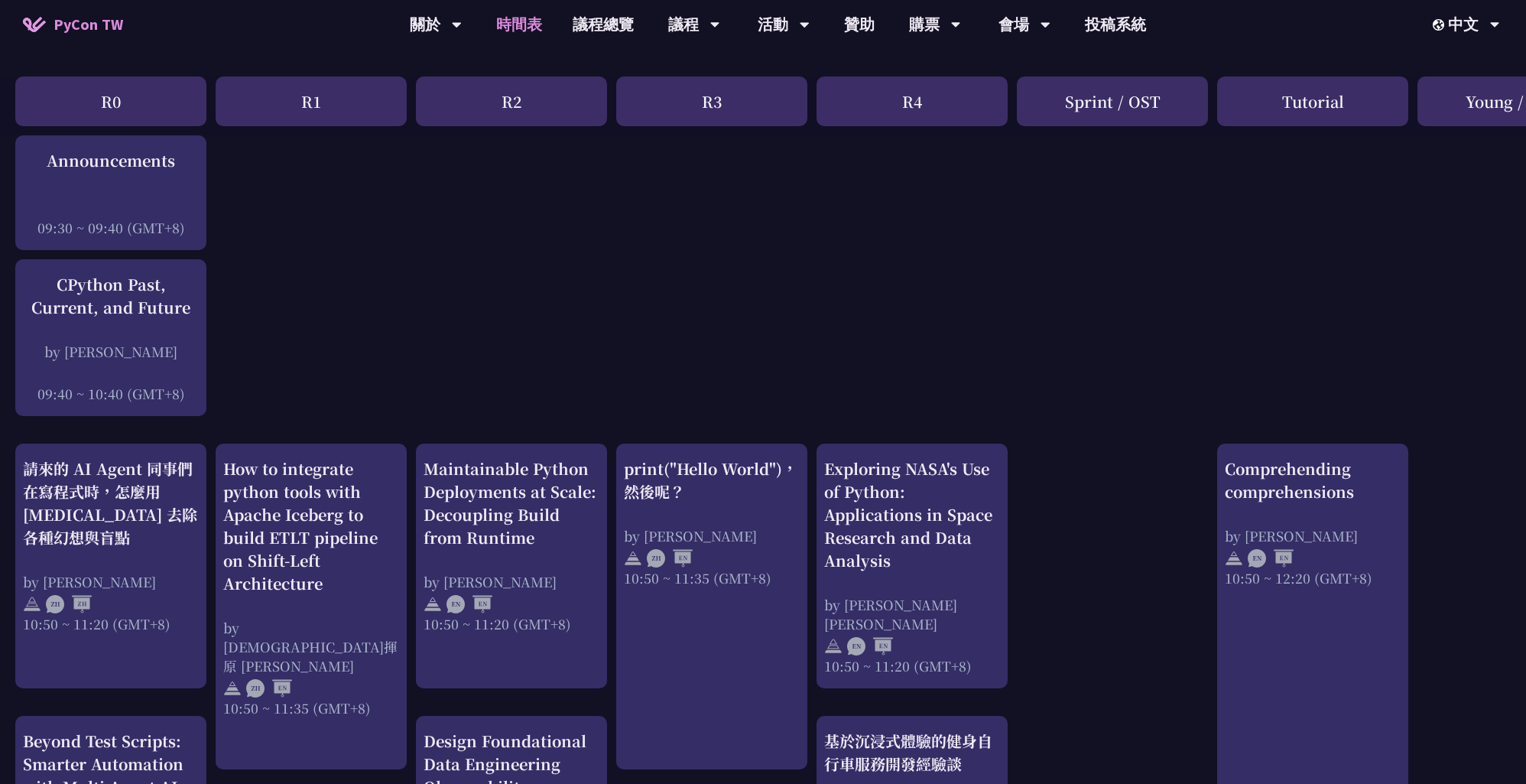
scroll to position [359, 0]
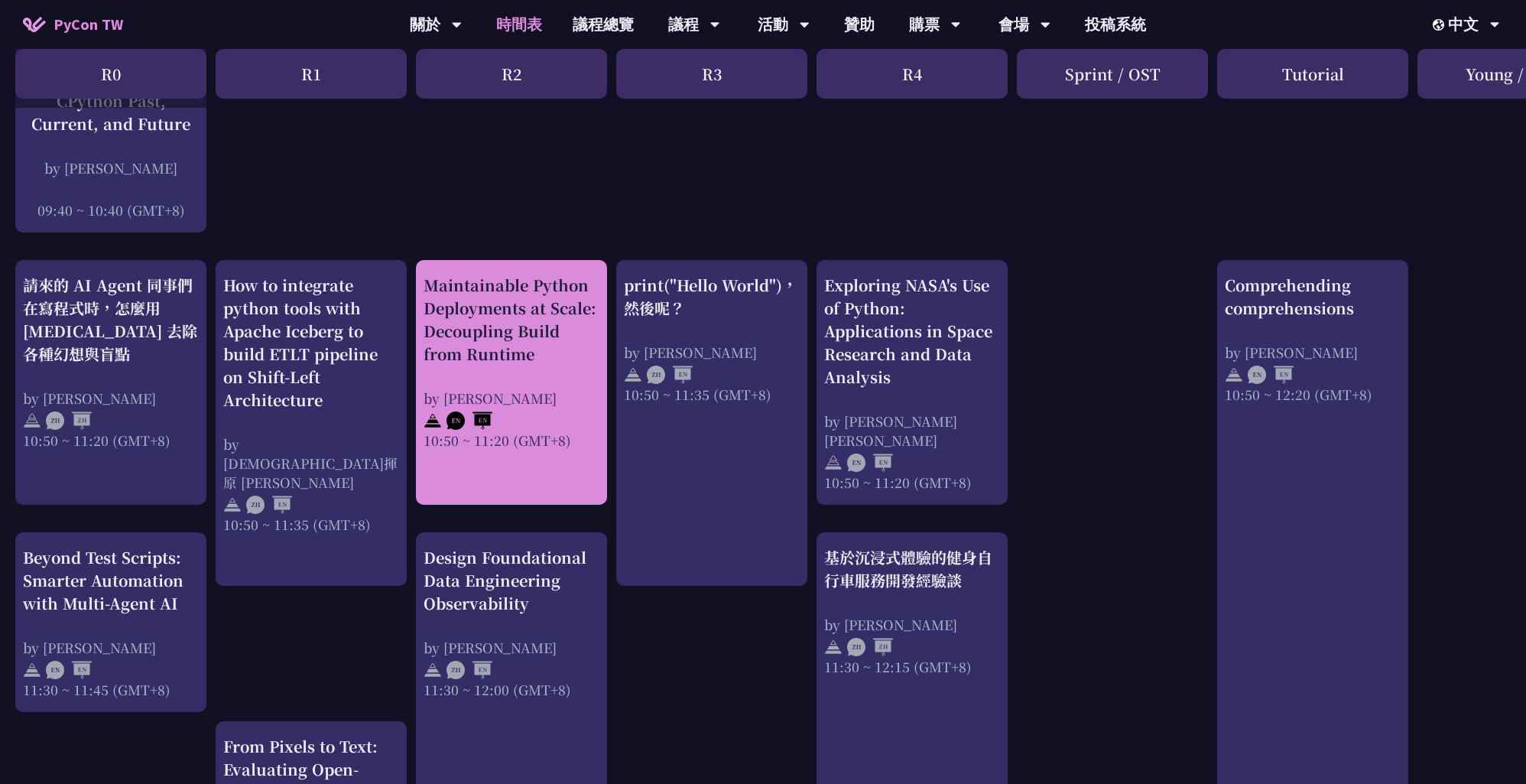
click at [545, 340] on div "Maintainable Python Deployments at Scale: Decoupling Build from Runtime" at bounding box center [512, 319] width 176 height 92
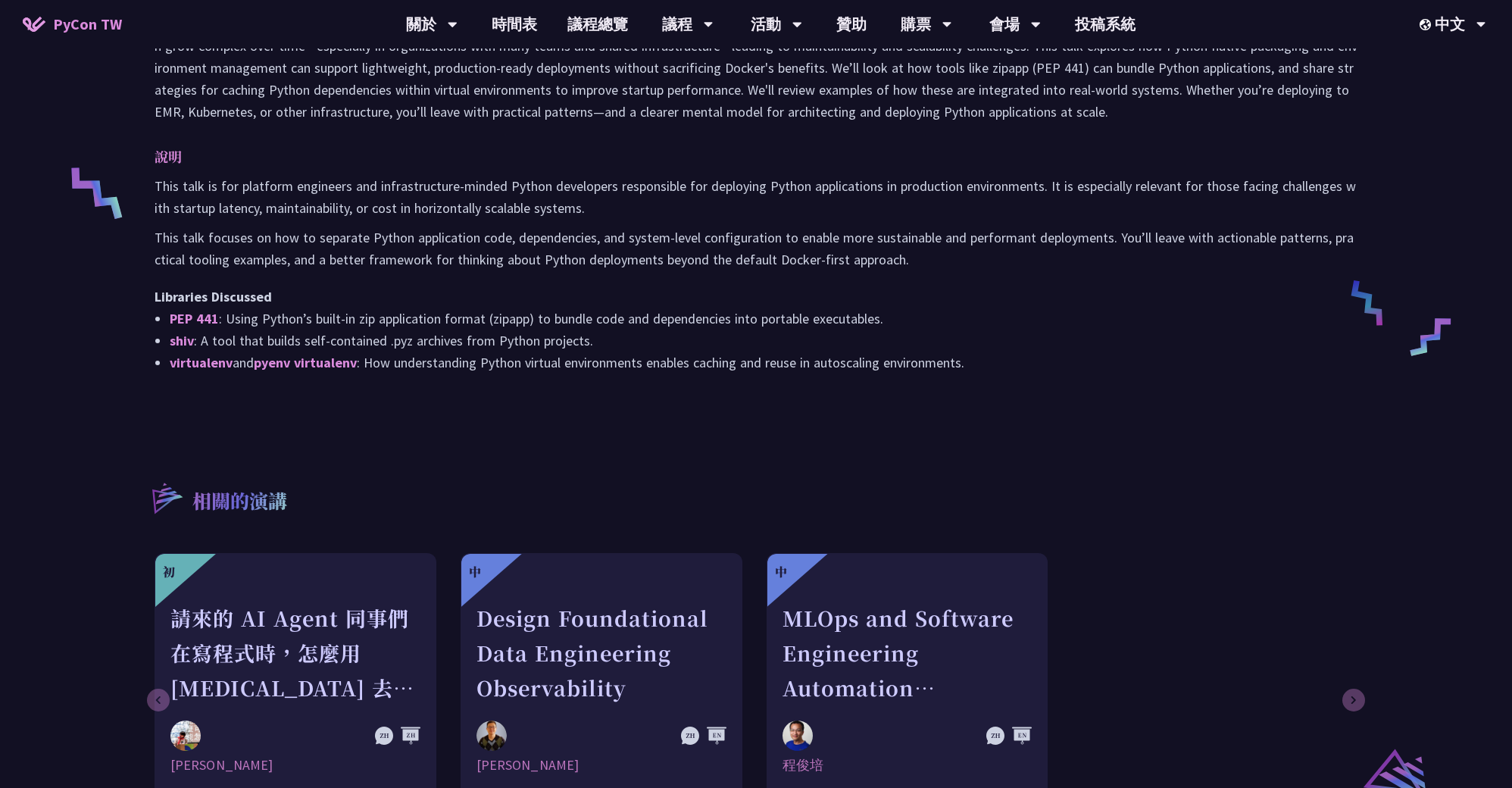
scroll to position [440, 0]
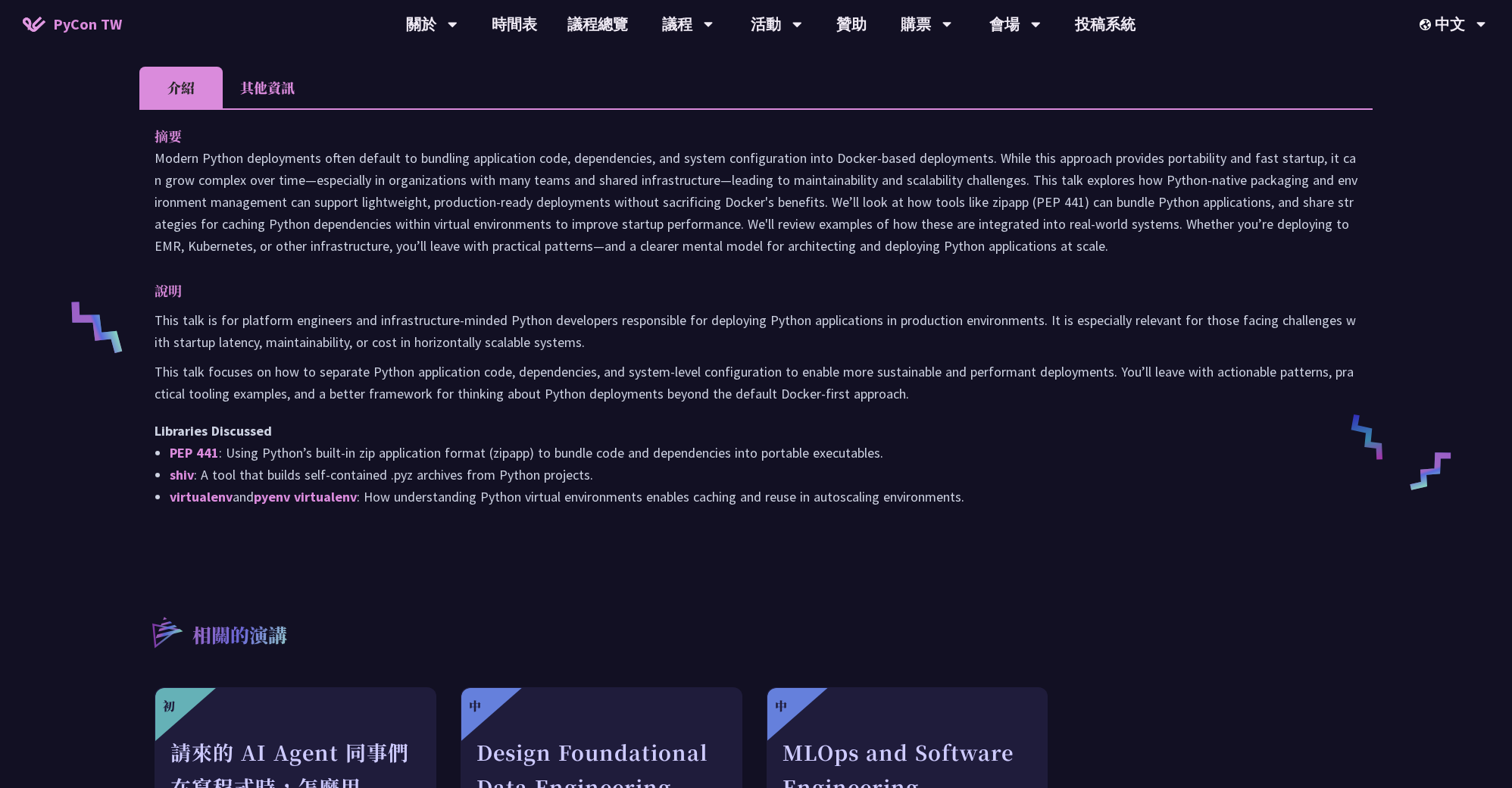
click at [102, 23] on span "PyCon TW" at bounding box center [88, 24] width 69 height 22
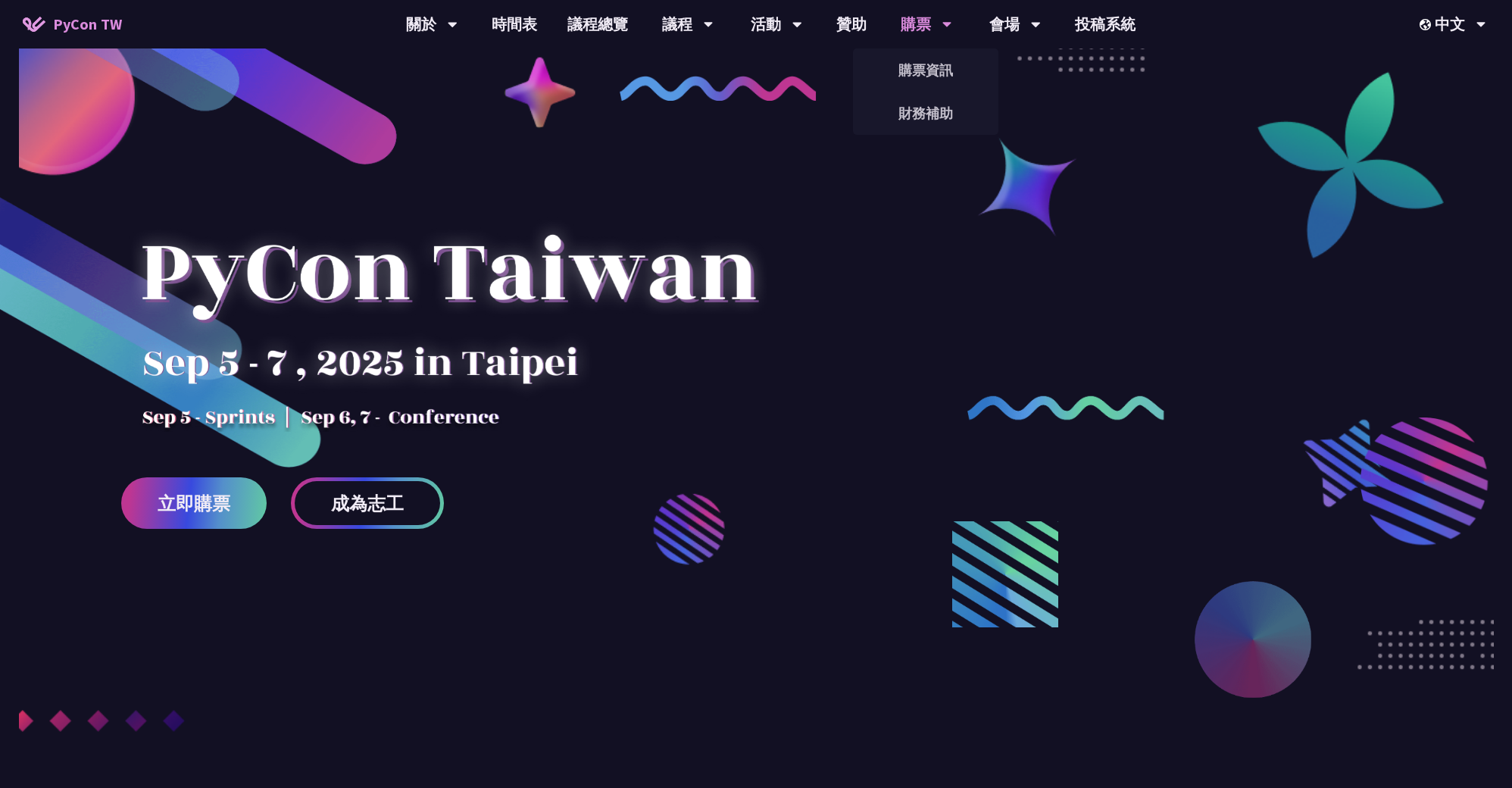
click at [457, 30] on div "購票" at bounding box center [431, 24] width 52 height 49
click at [935, 81] on link "購票資訊" at bounding box center [925, 70] width 145 height 36
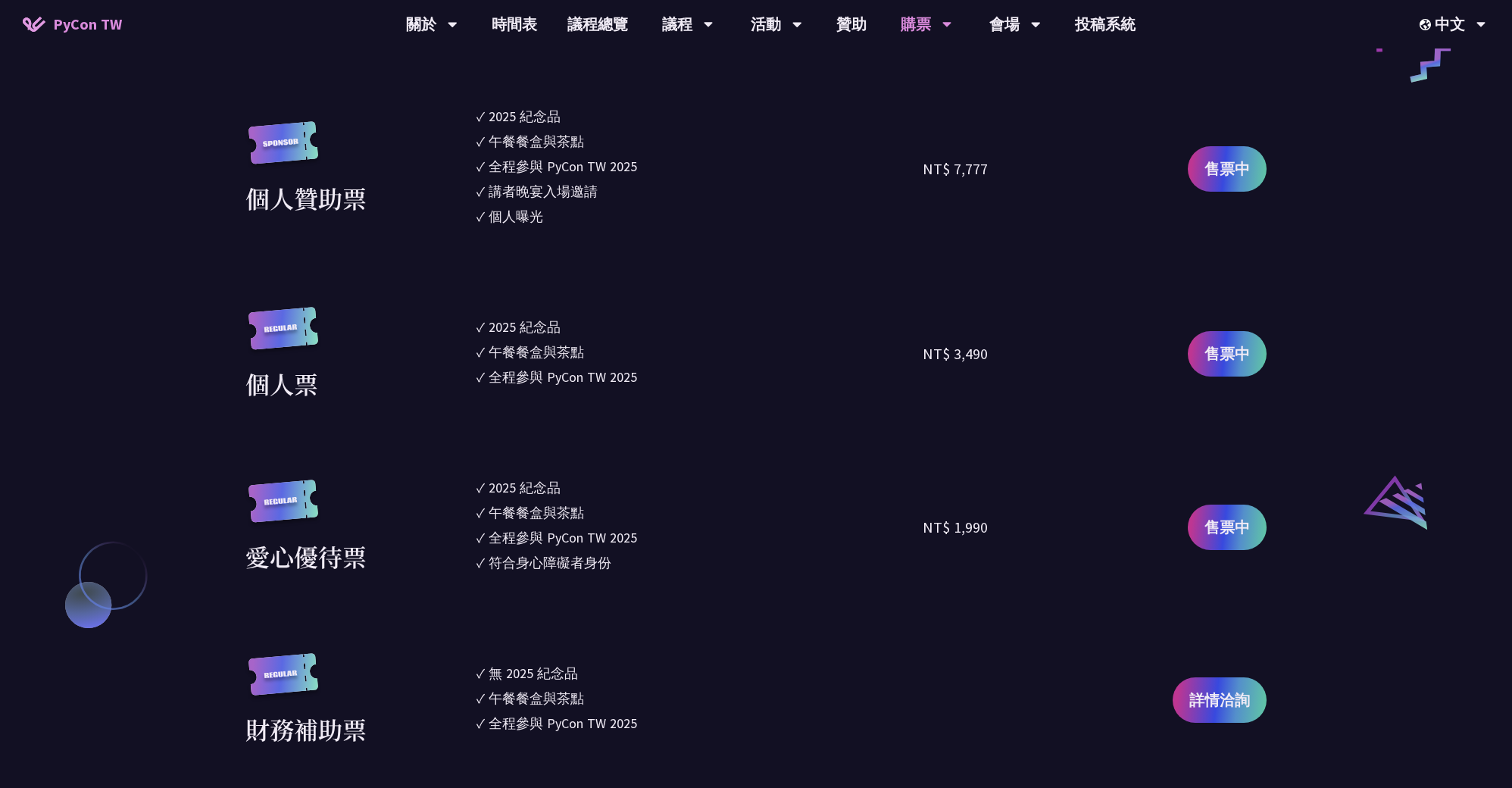
scroll to position [1386, 0]
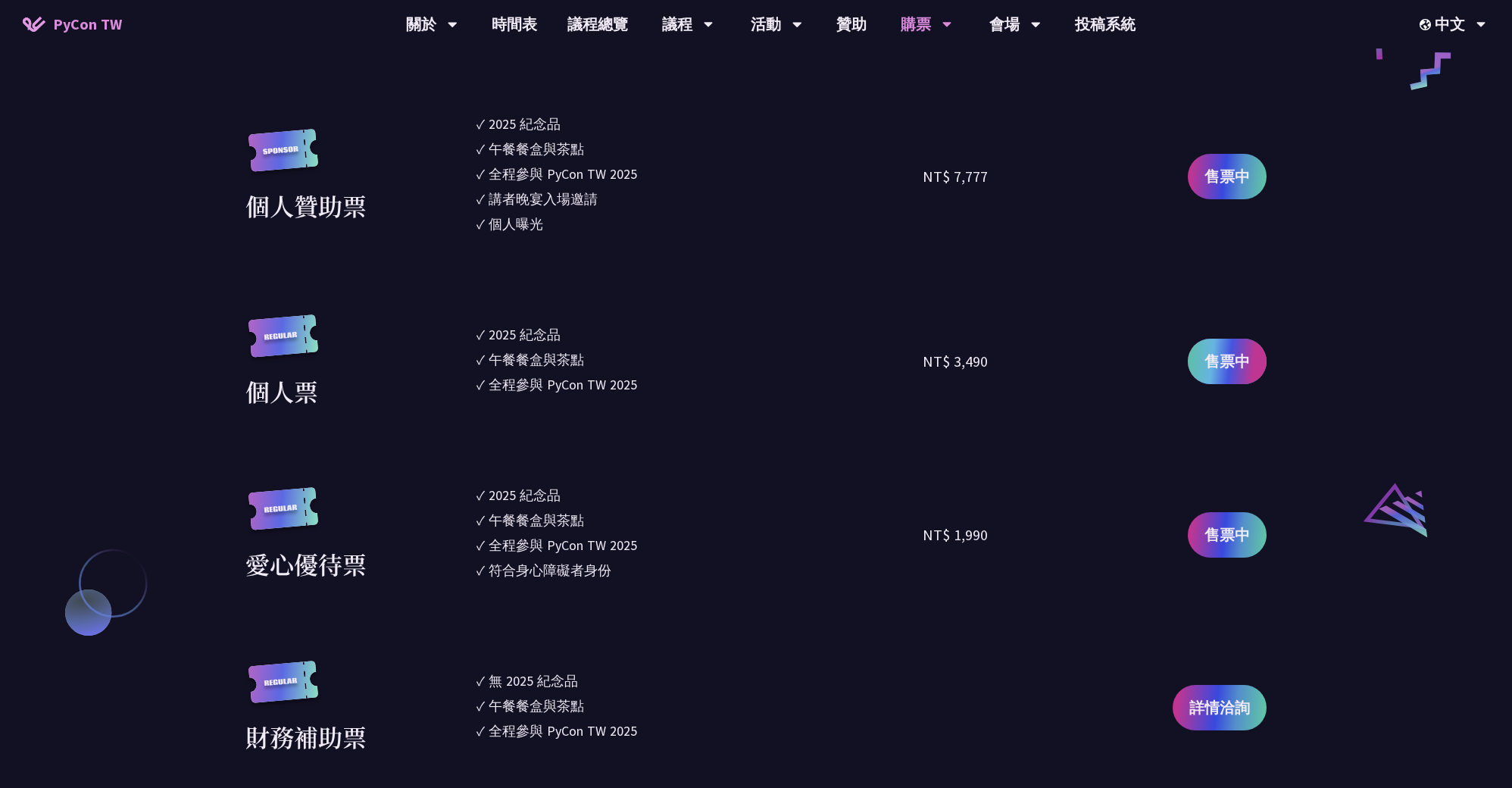
click at [1234, 354] on span "售票中" at bounding box center [1227, 361] width 45 height 22
